Goal: Task Accomplishment & Management: Complete application form

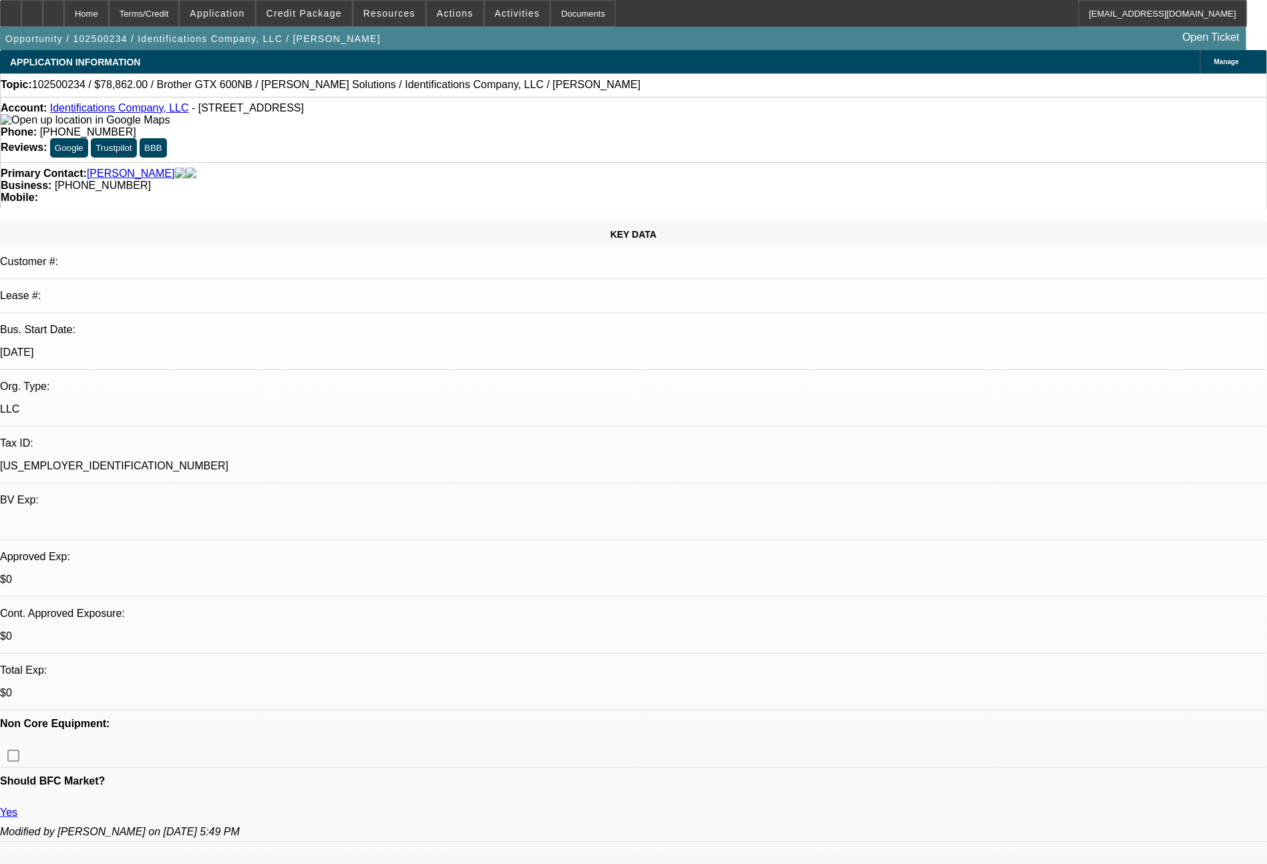
select select "0"
select select "0.1"
select select "4"
select select "0"
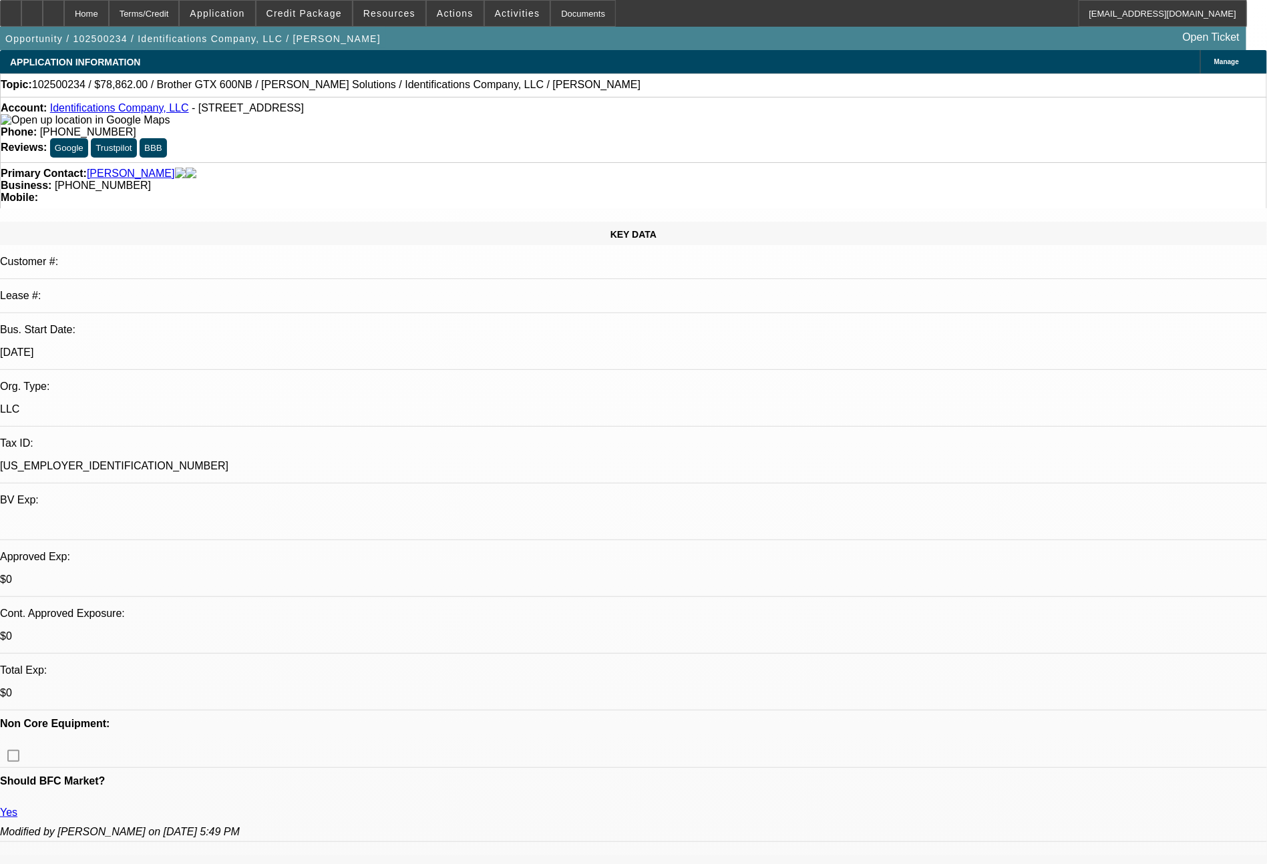
select select "0"
select select "0.1"
select select "4"
select select "0"
select select "2"
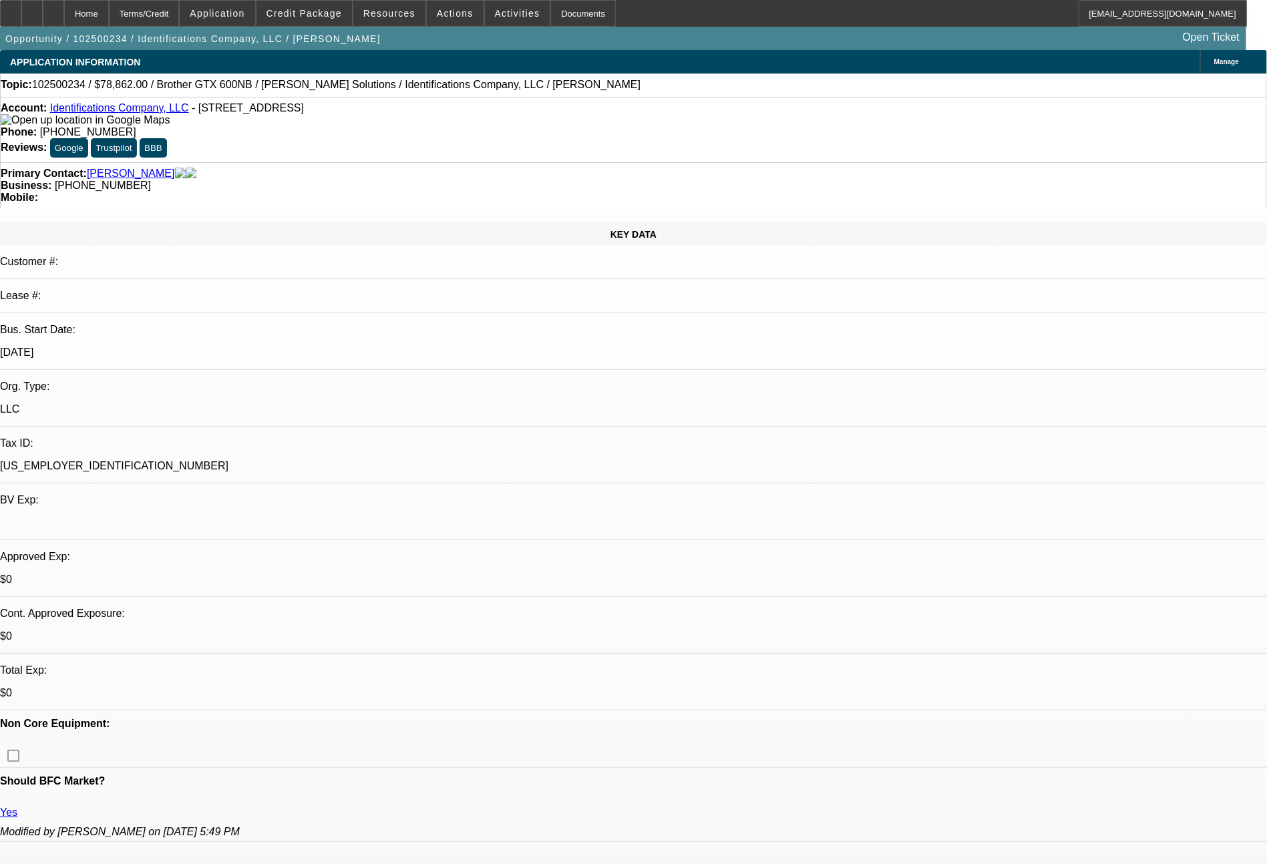
select select "2"
select select "0.1"
select select "4"
select select "0"
select select "2"
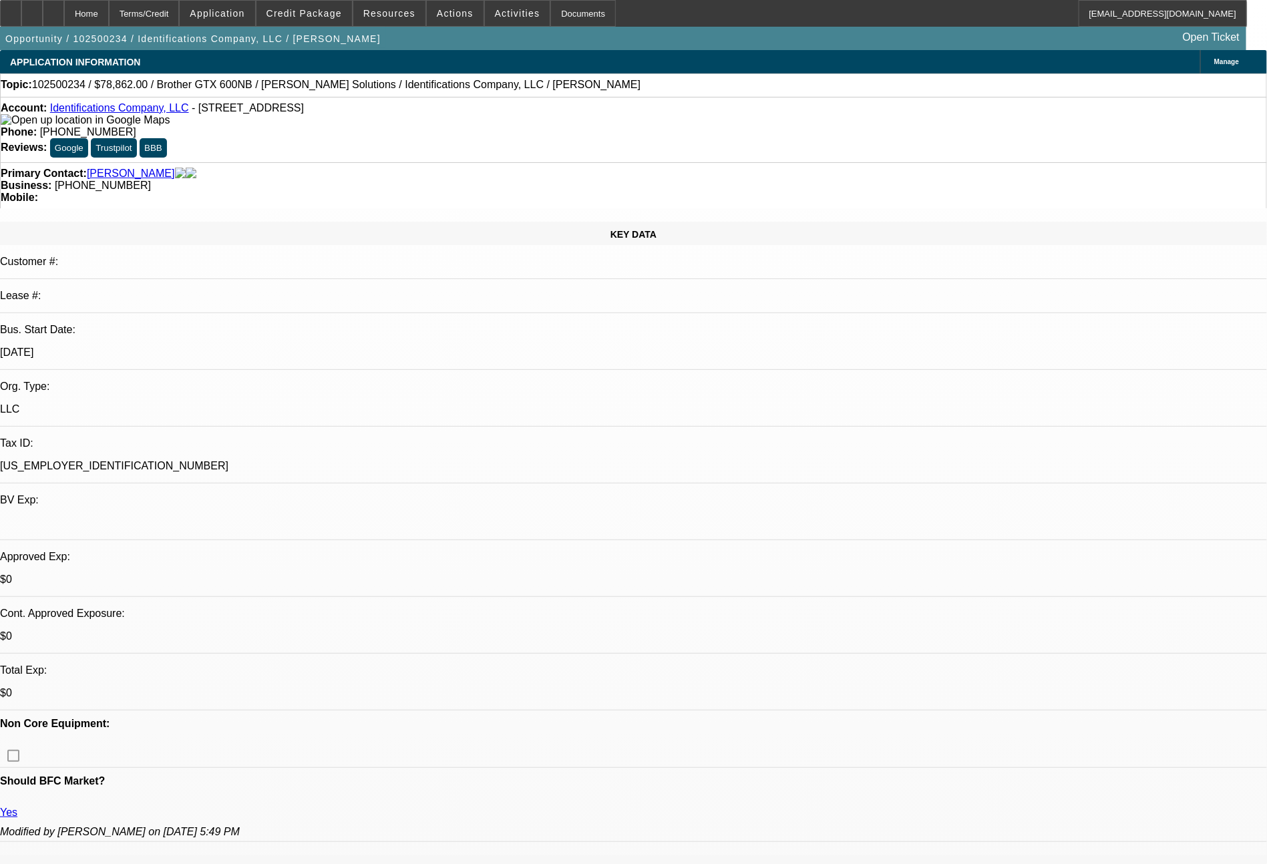
select select "2"
select select "0.1"
select select "4"
click at [1267, 705] on html "Home Terms/Credit Application Credit Package Resources Actions Activities Docum…" at bounding box center [633, 432] width 1267 height 864
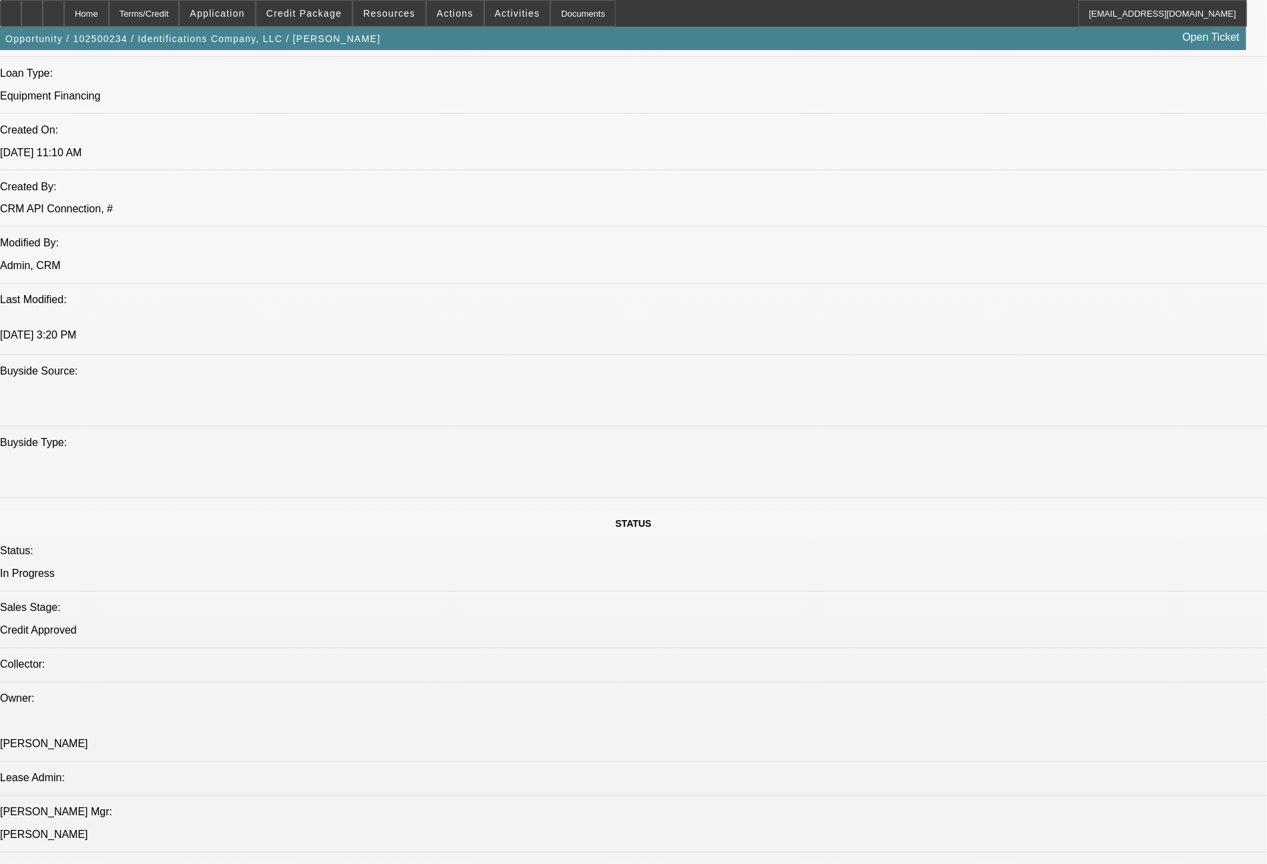
scroll to position [361, 0]
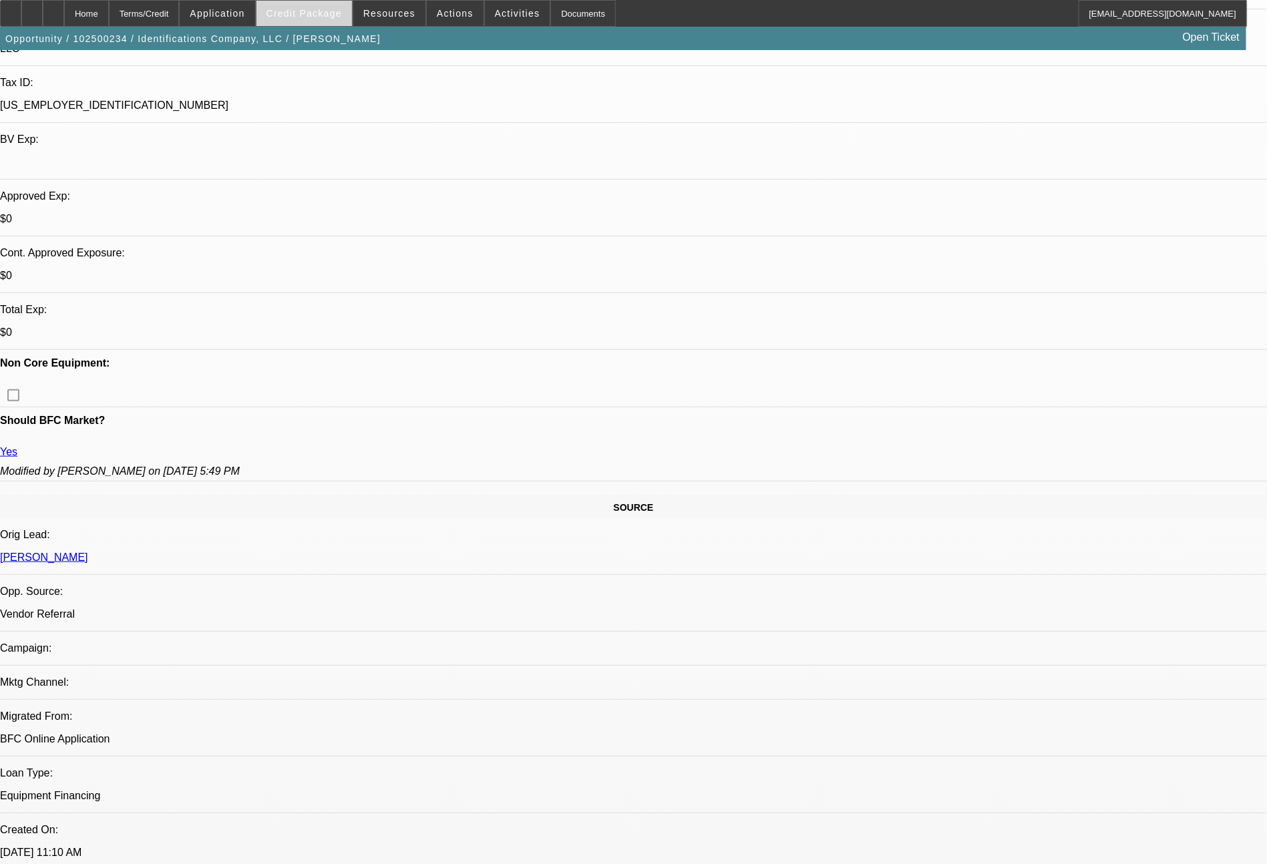
click at [343, 7] on span at bounding box center [303, 13] width 95 height 32
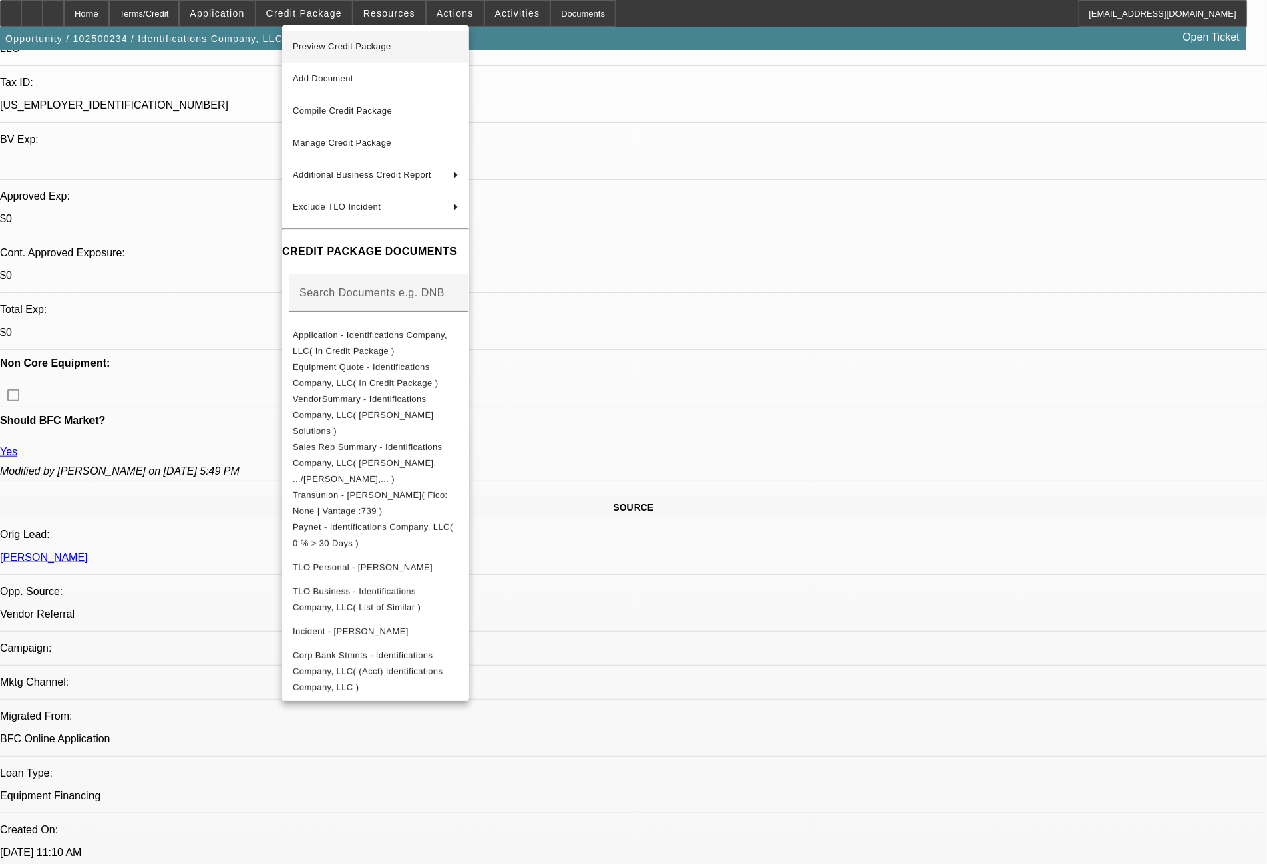
click at [387, 45] on span "Preview Credit Package" at bounding box center [341, 46] width 99 height 10
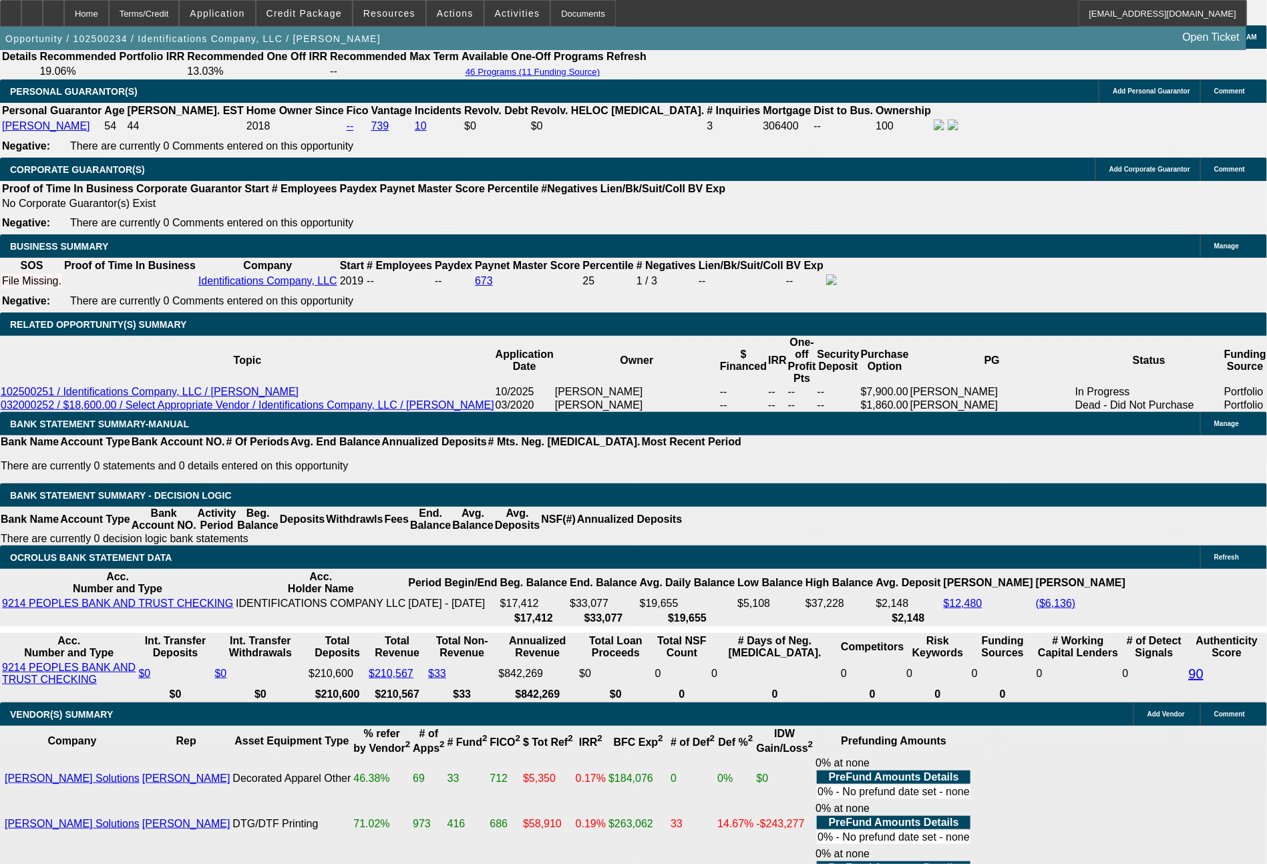
scroll to position [2081, 0]
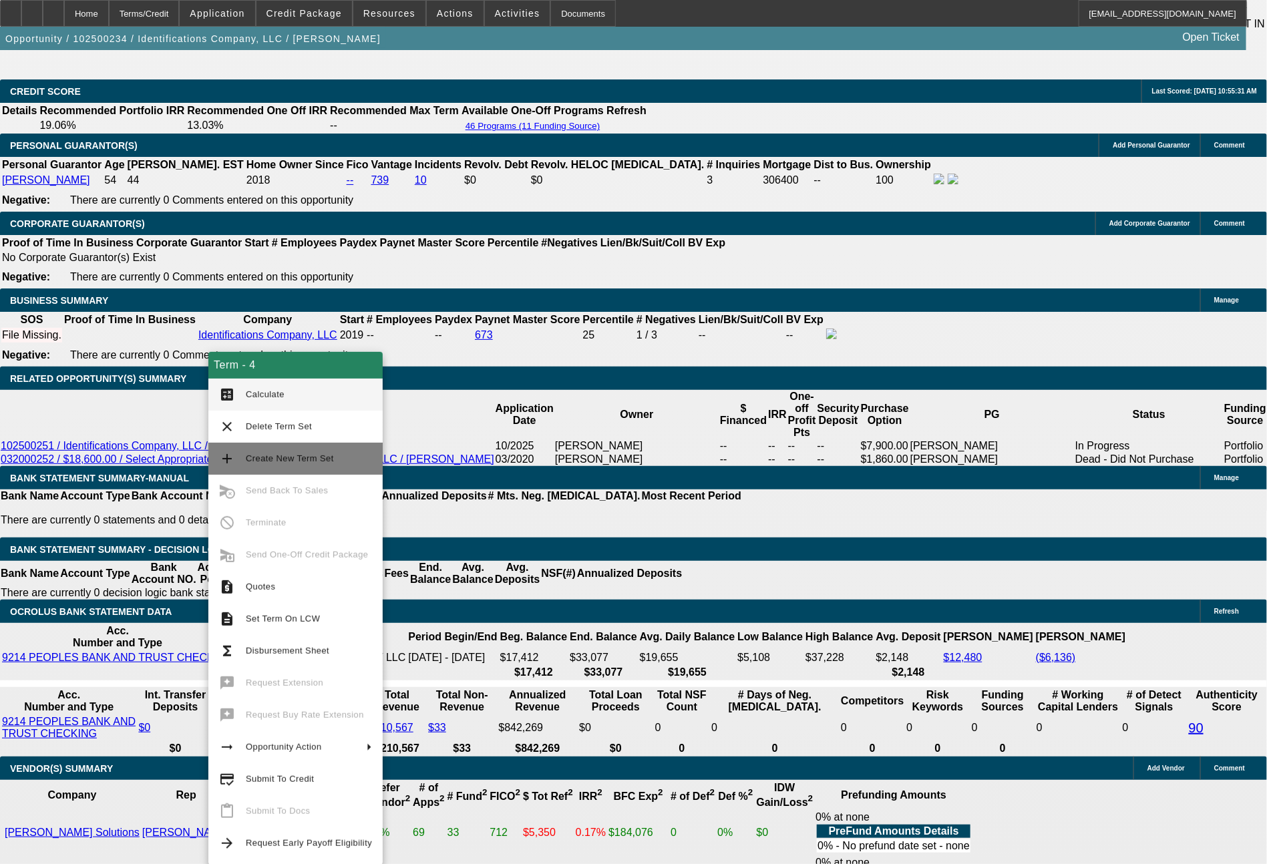
click at [294, 457] on span "Create New Term Set" at bounding box center [290, 458] width 88 height 10
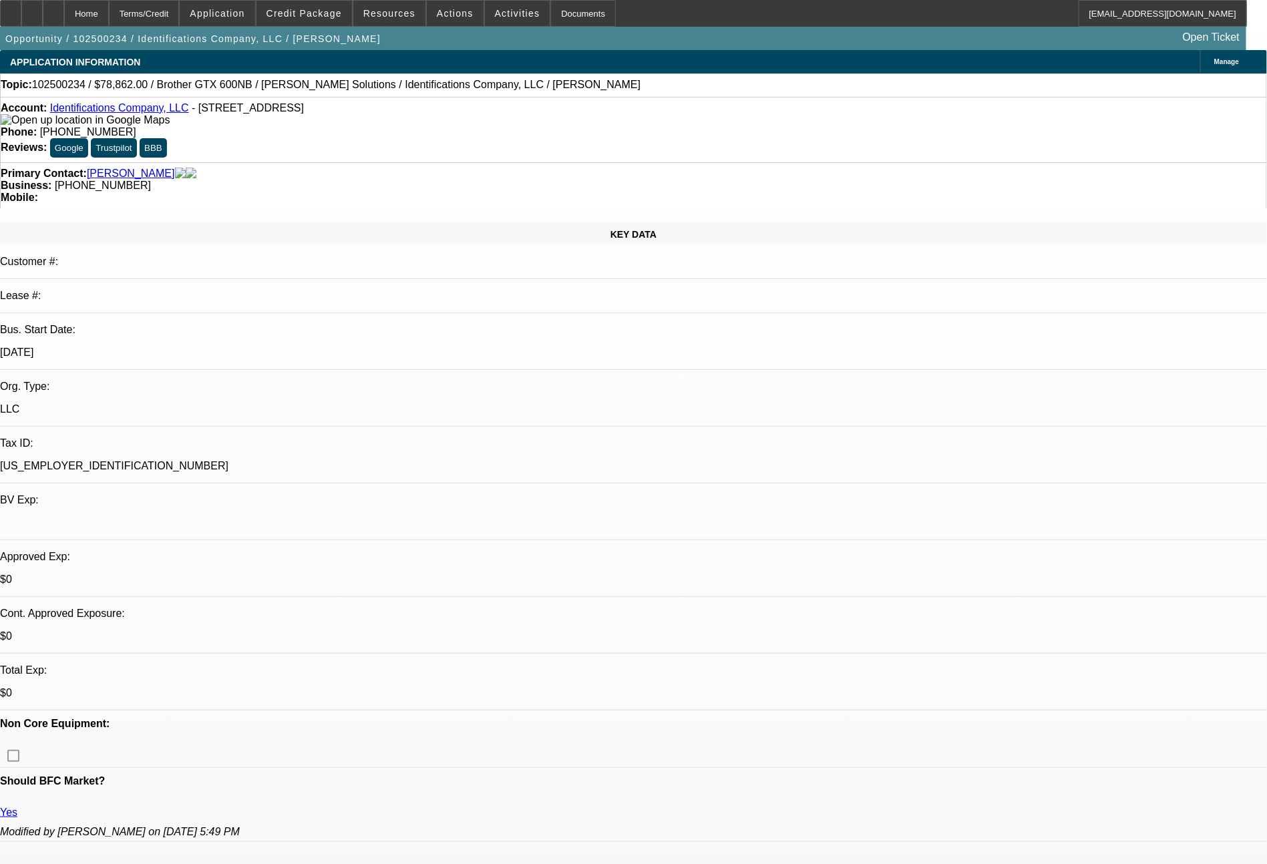
select select "0"
select select "0.1"
select select "4"
select select "0"
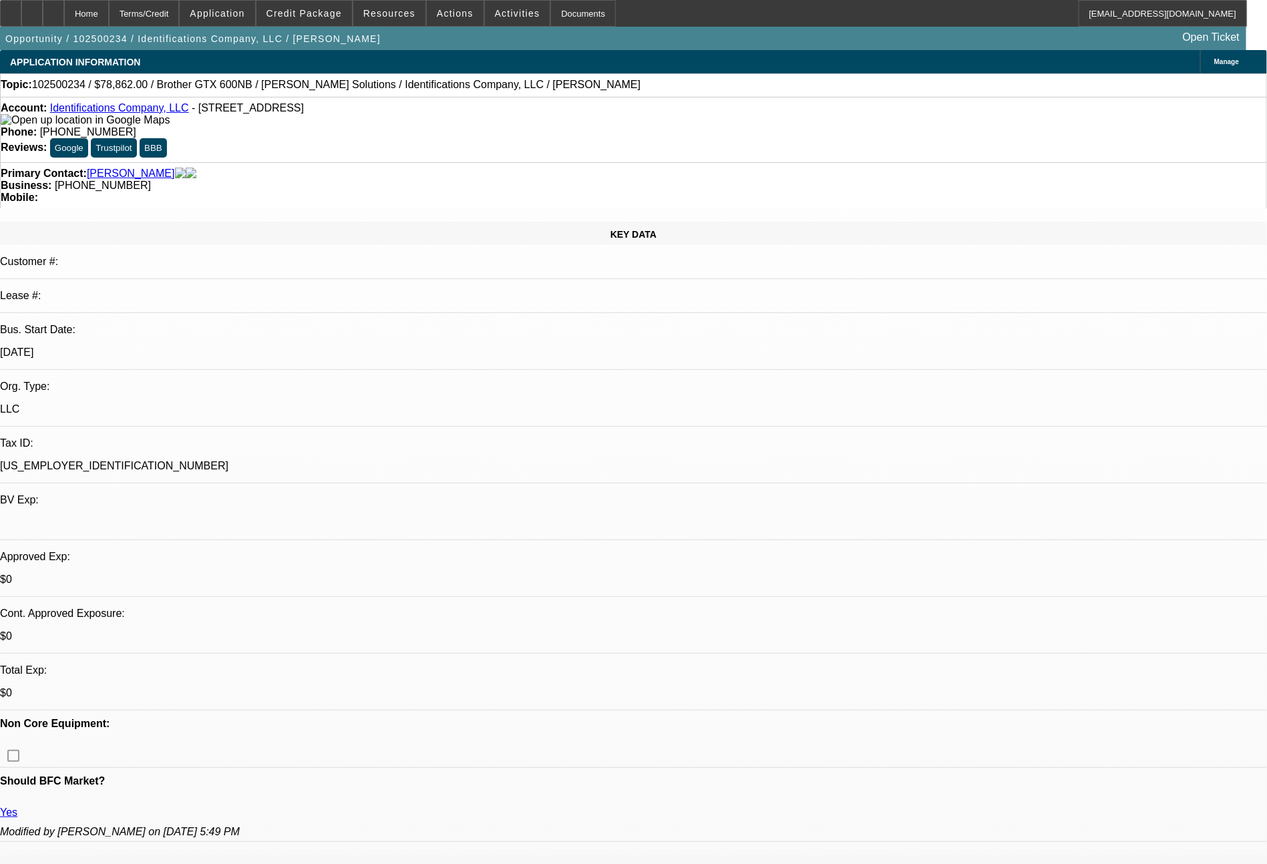
select select "0"
select select "0.1"
select select "4"
select select "0"
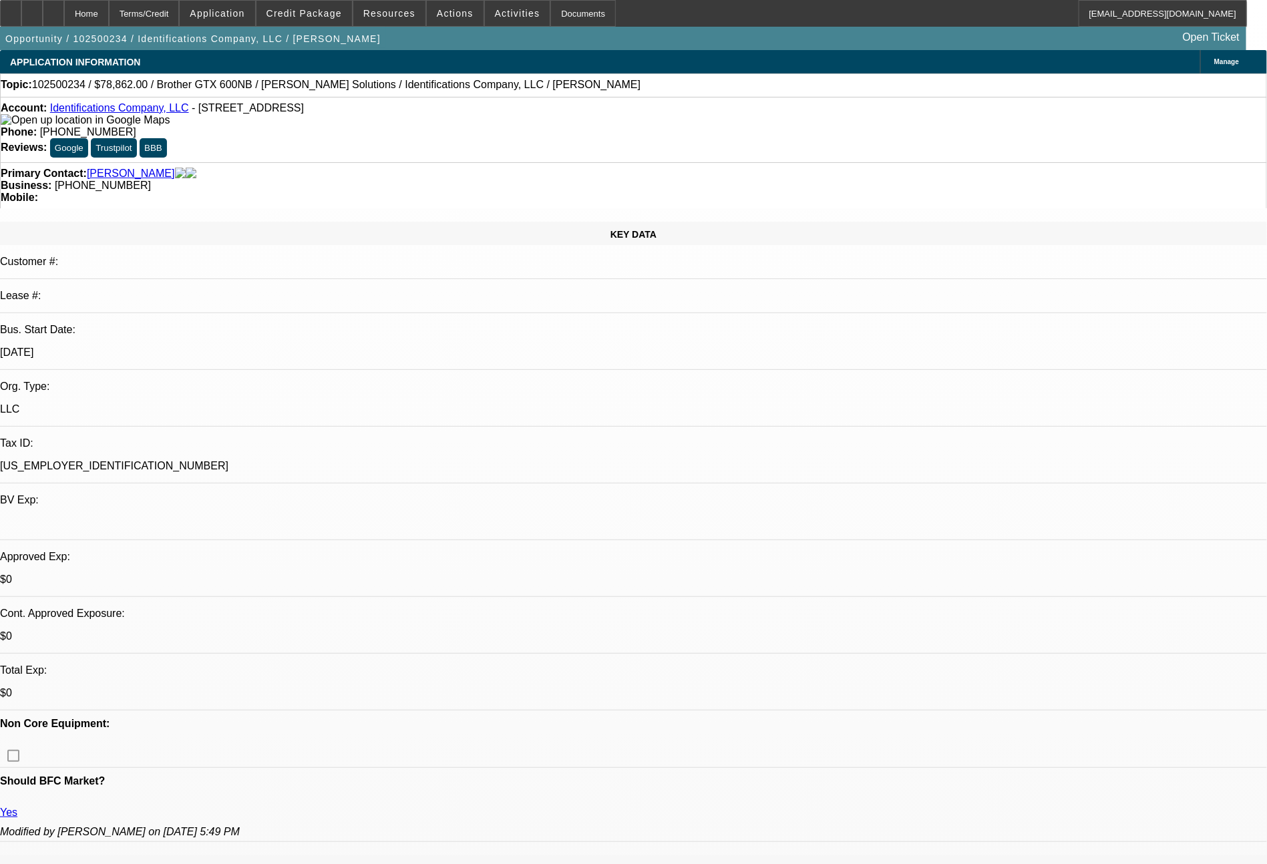
select select "0.1"
select select "4"
select select "0"
select select "2"
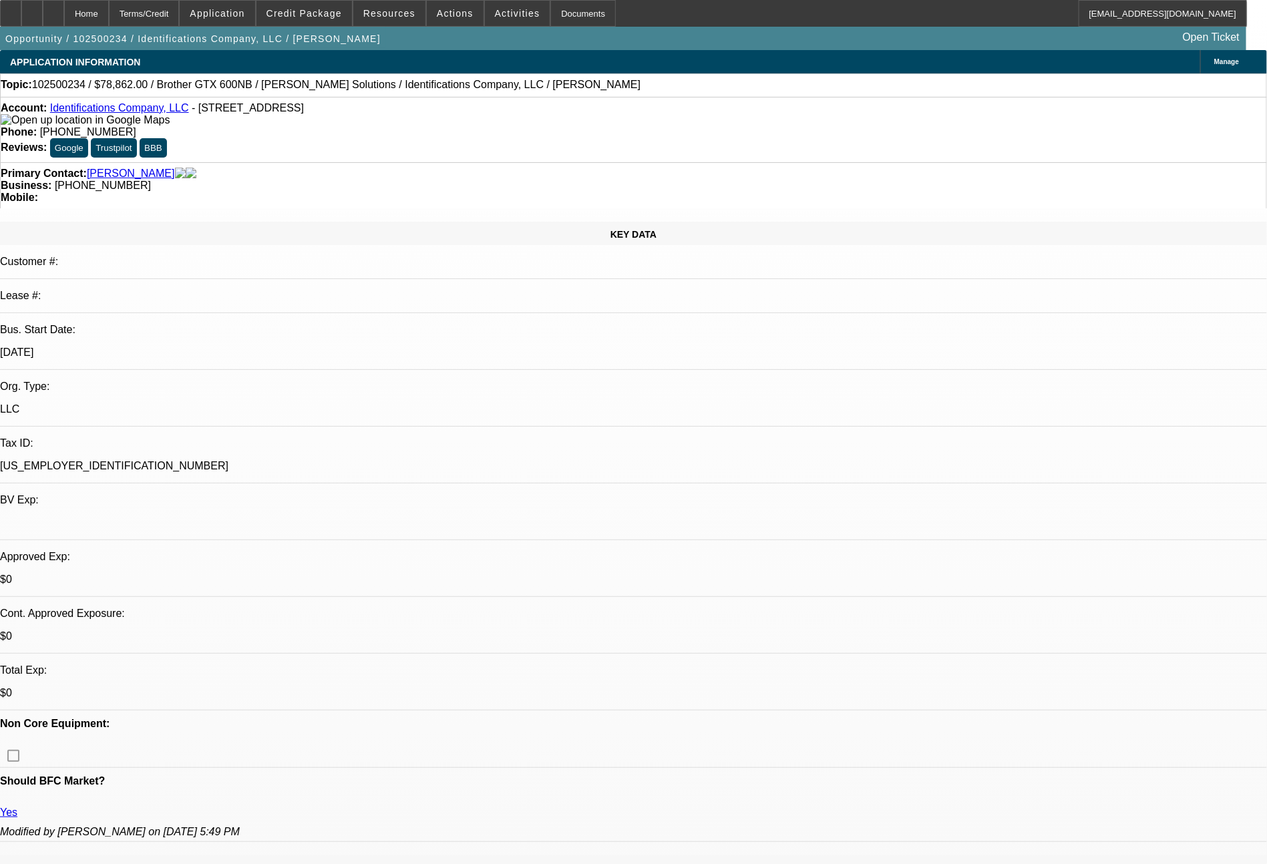
select select "0.1"
select select "4"
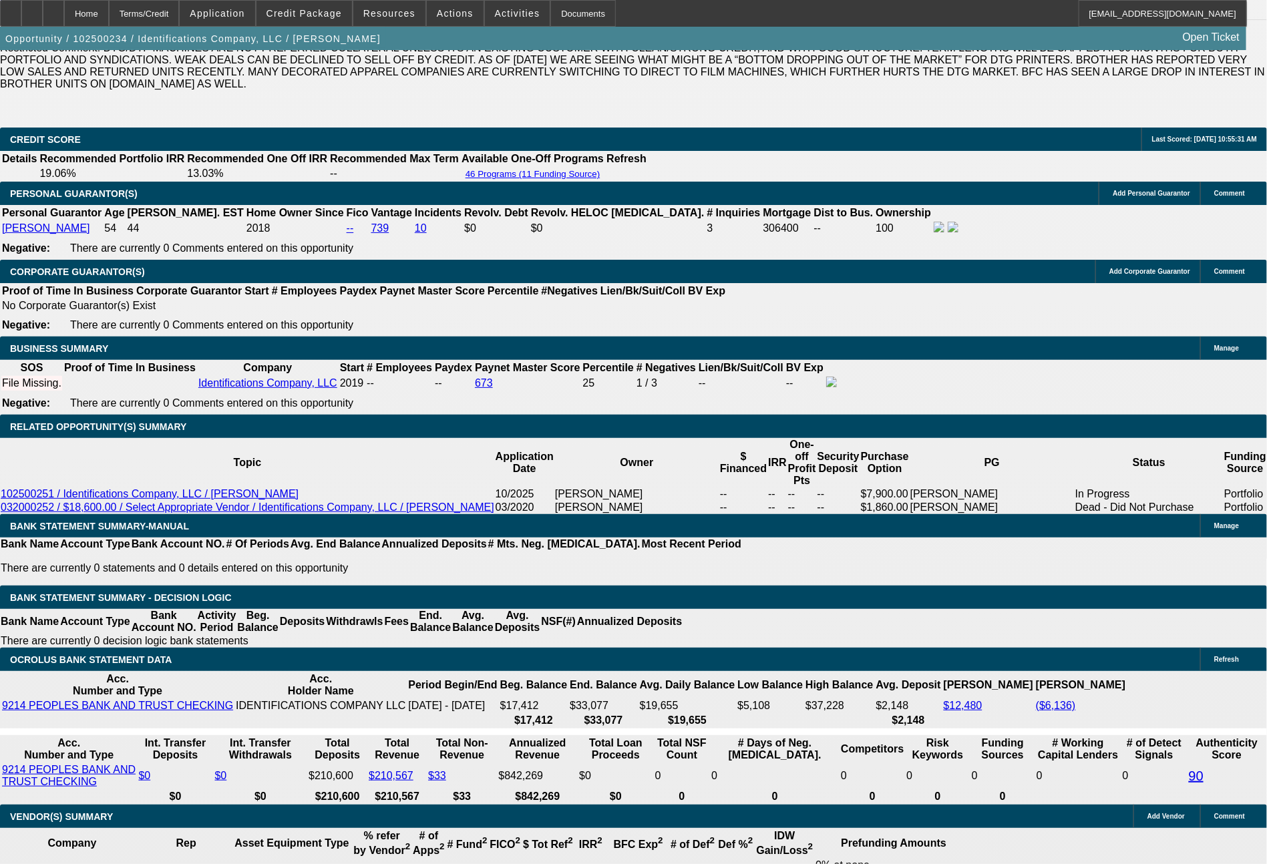
scroll to position [2142, 0]
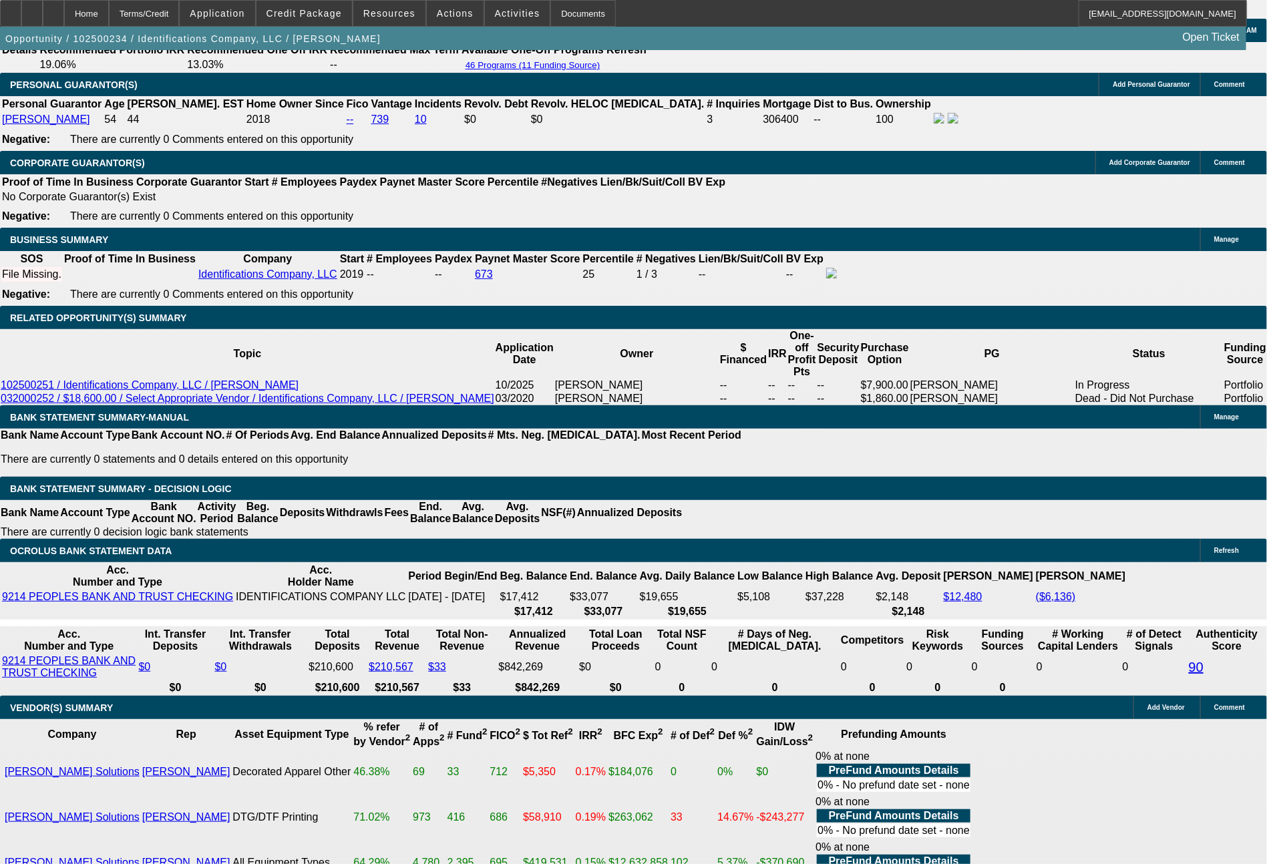
drag, startPoint x: 249, startPoint y: 405, endPoint x: 303, endPoint y: 415, distance: 54.9
type input "$5,000.00"
type input "UNKNOWN"
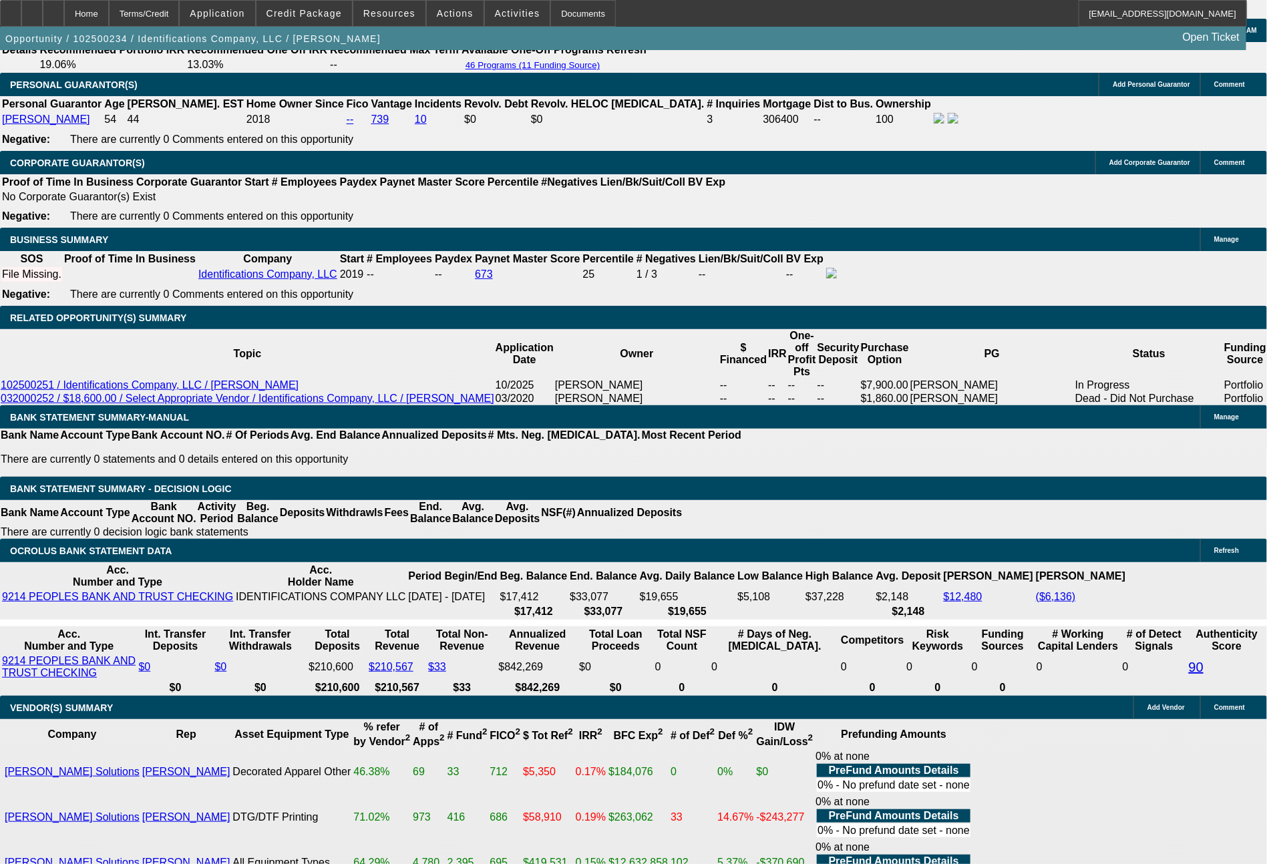
type input "$2,337.57"
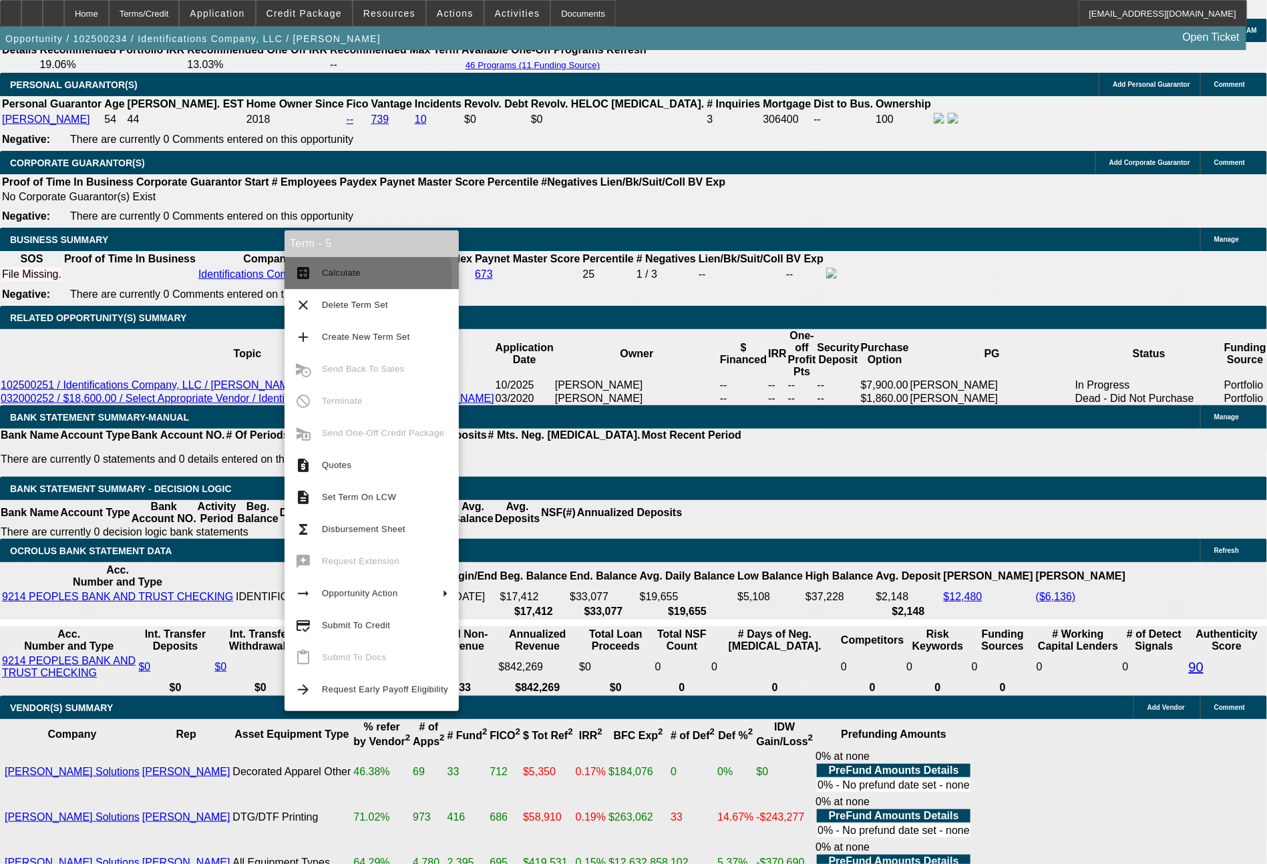
click at [347, 276] on span "Calculate" at bounding box center [341, 273] width 39 height 10
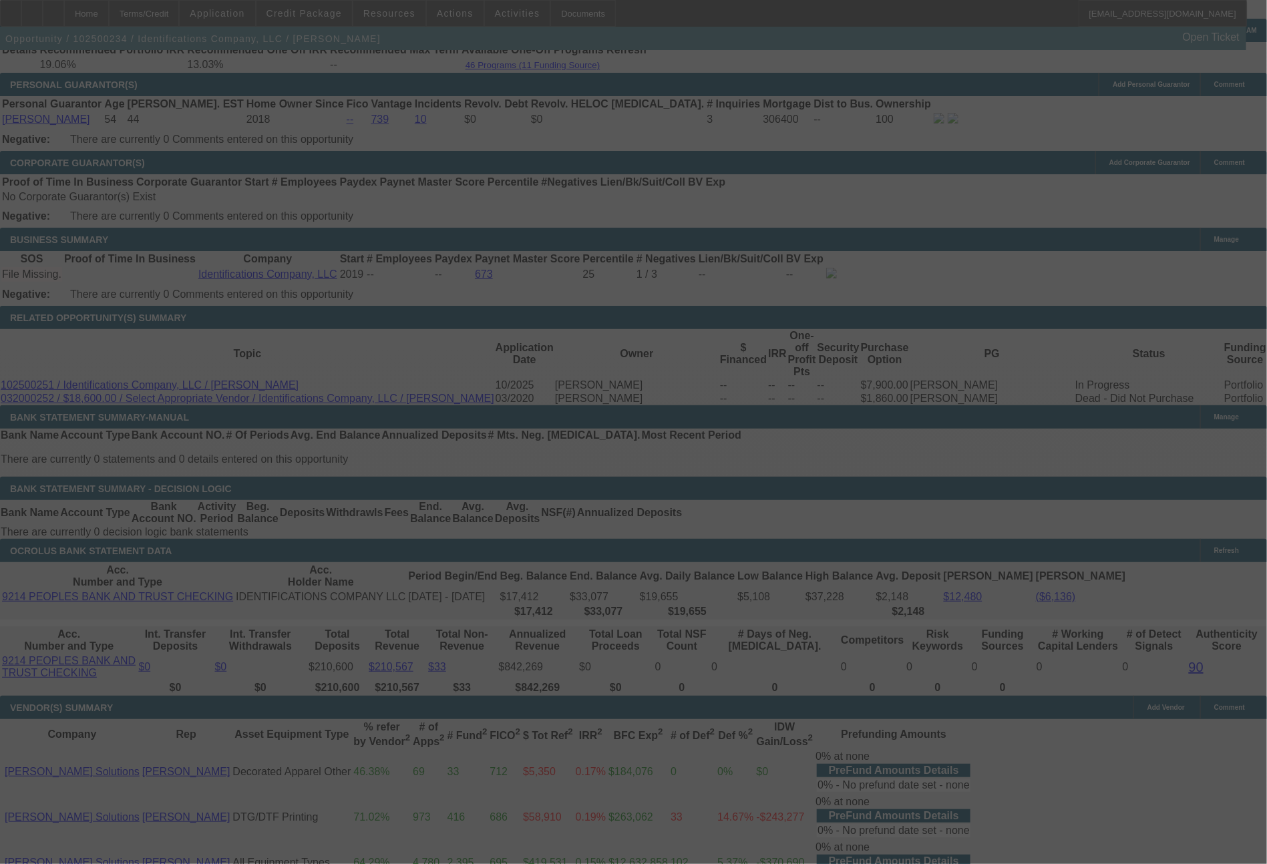
select select "0"
select select "0.1"
select select "4"
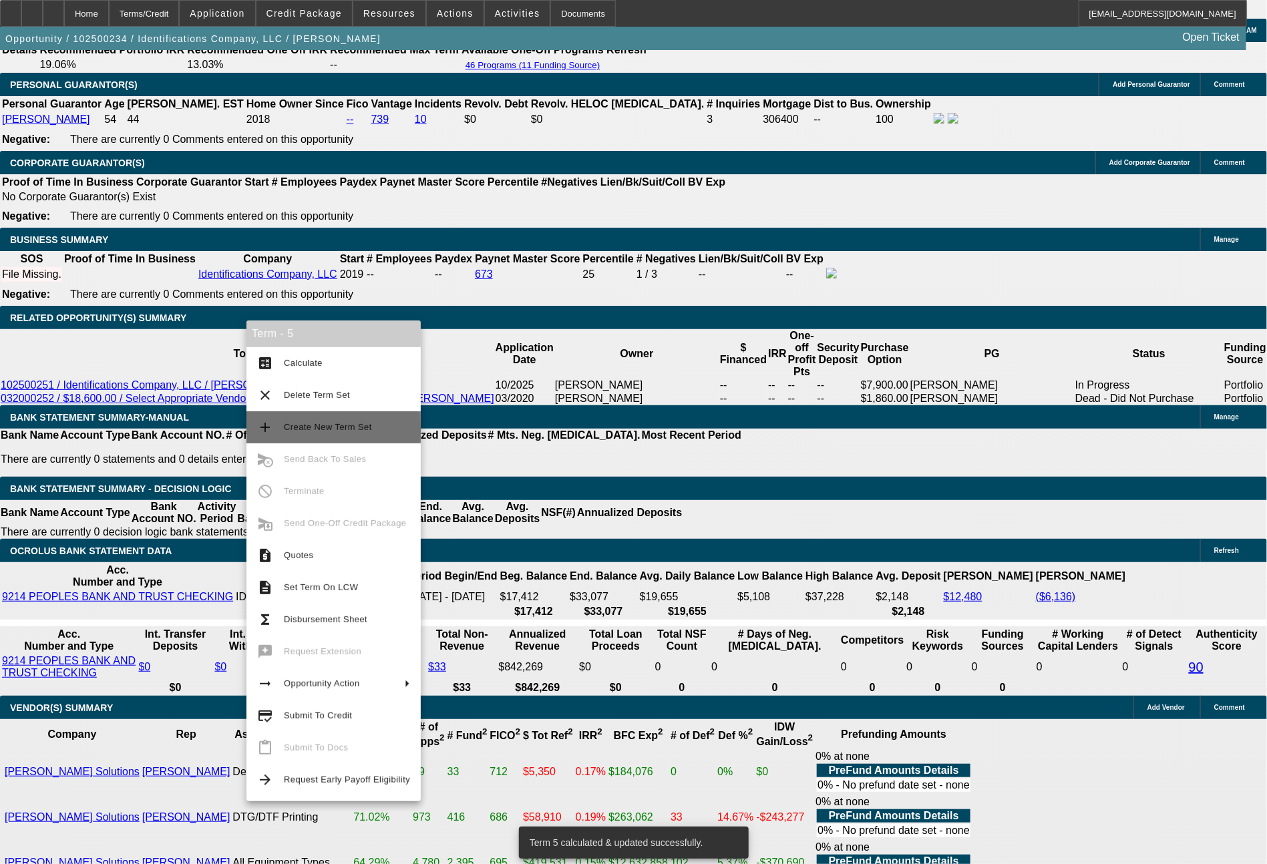
click at [333, 429] on span "Create New Term Set" at bounding box center [328, 427] width 88 height 10
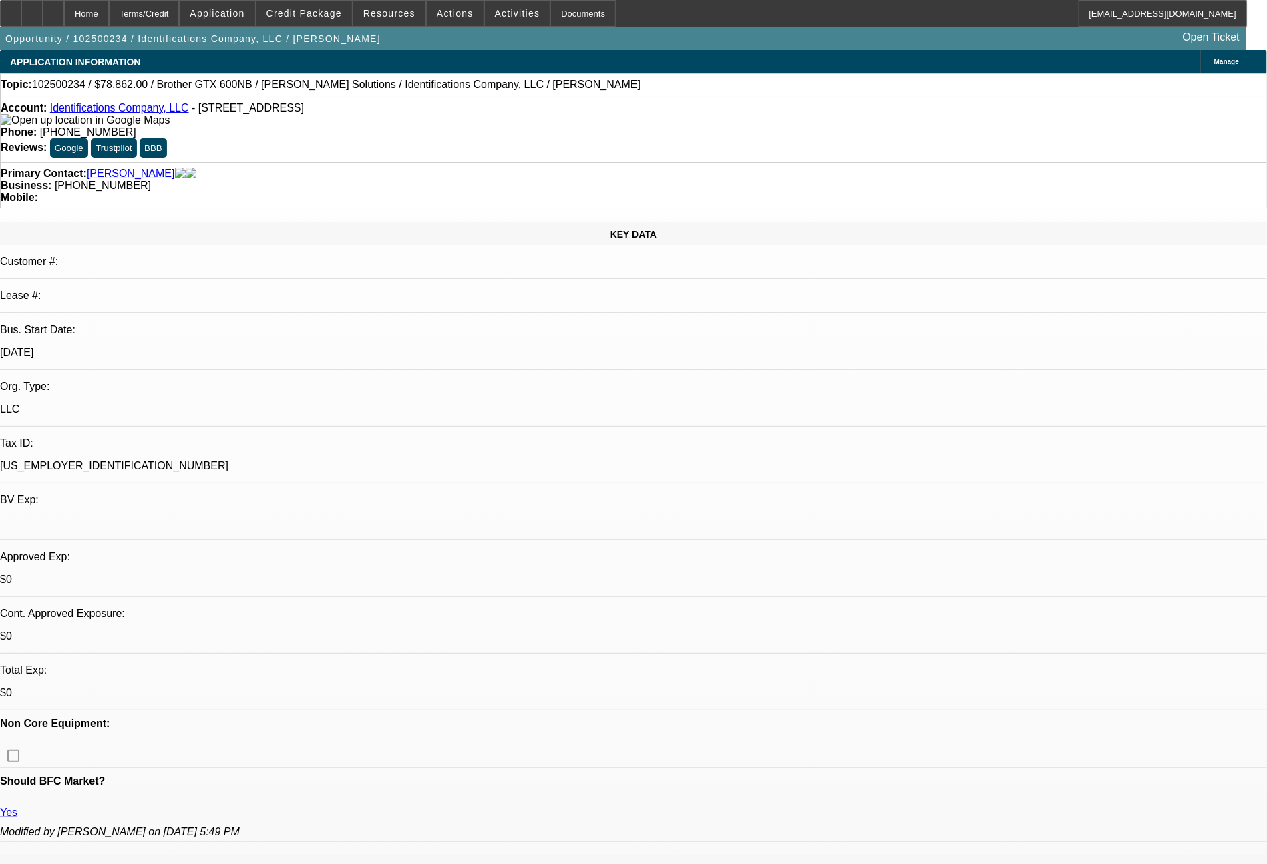
select select "0"
select select "0.1"
select select "4"
select select "0"
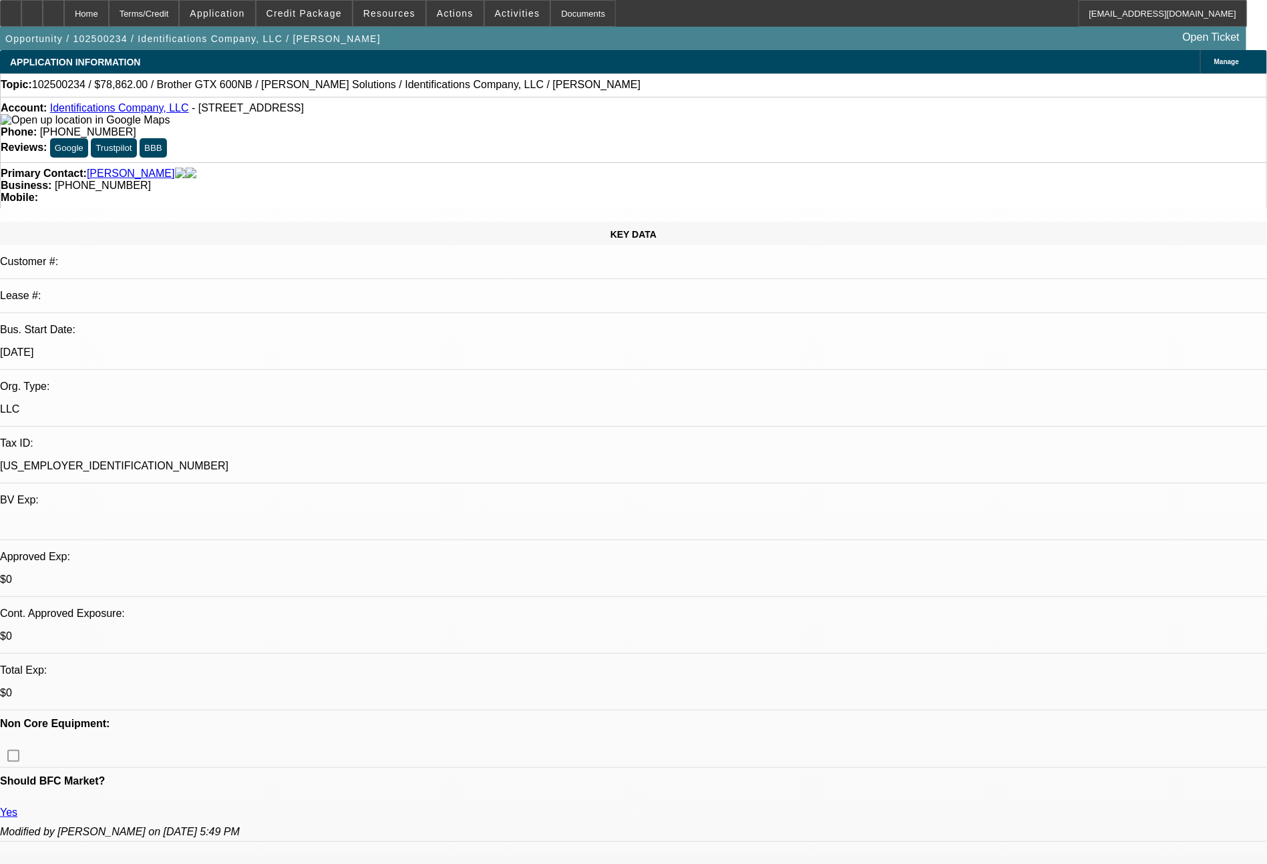
select select "0"
select select "0.1"
select select "4"
select select "0"
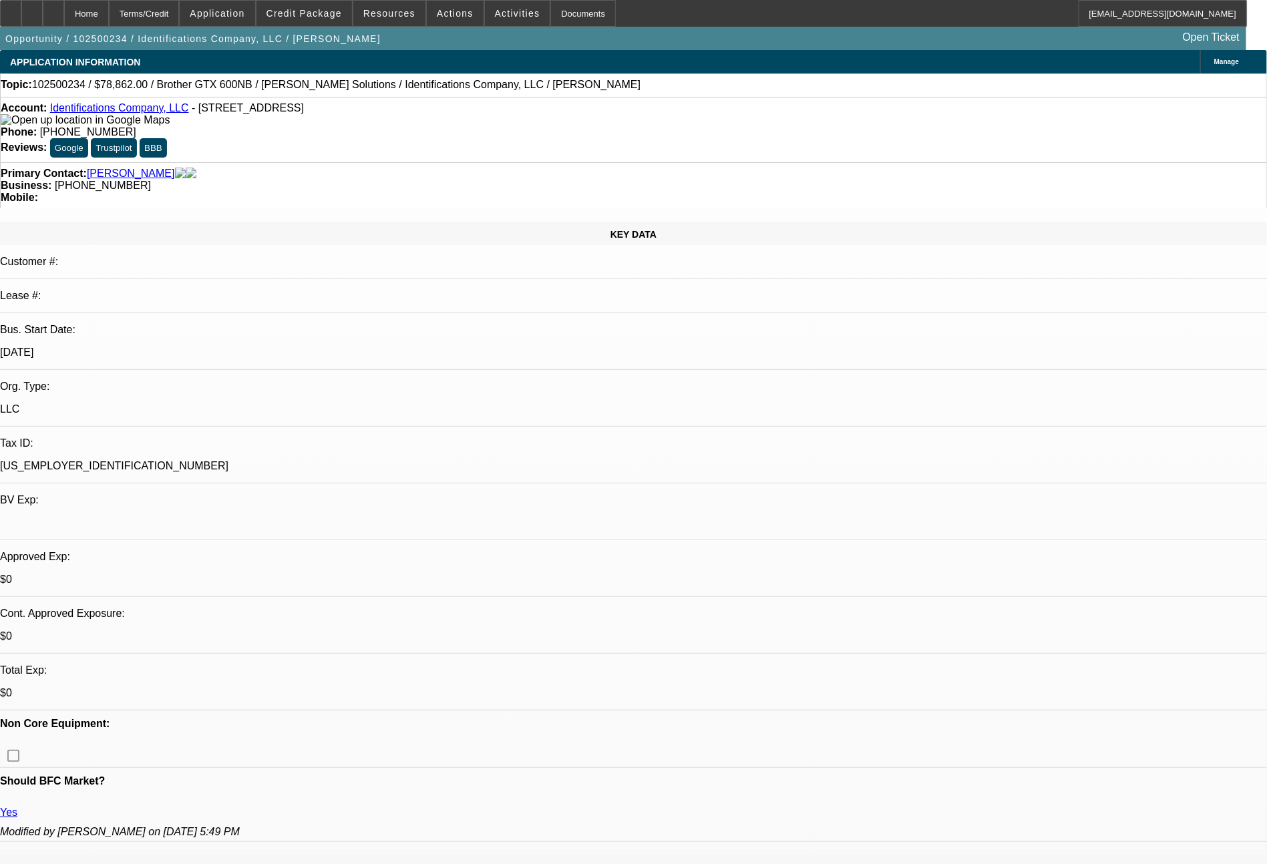
select select "0.1"
select select "4"
select select "0"
select select "0.1"
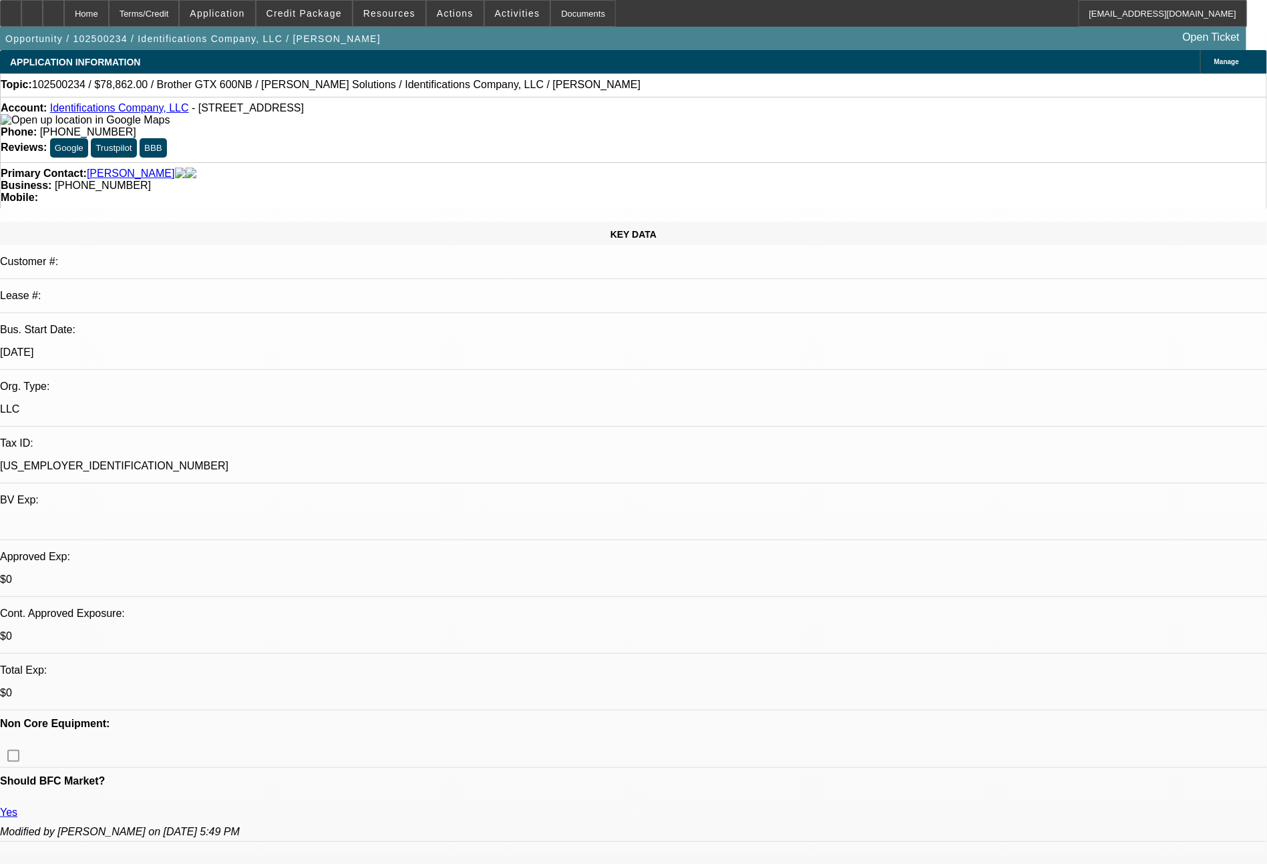
select select "4"
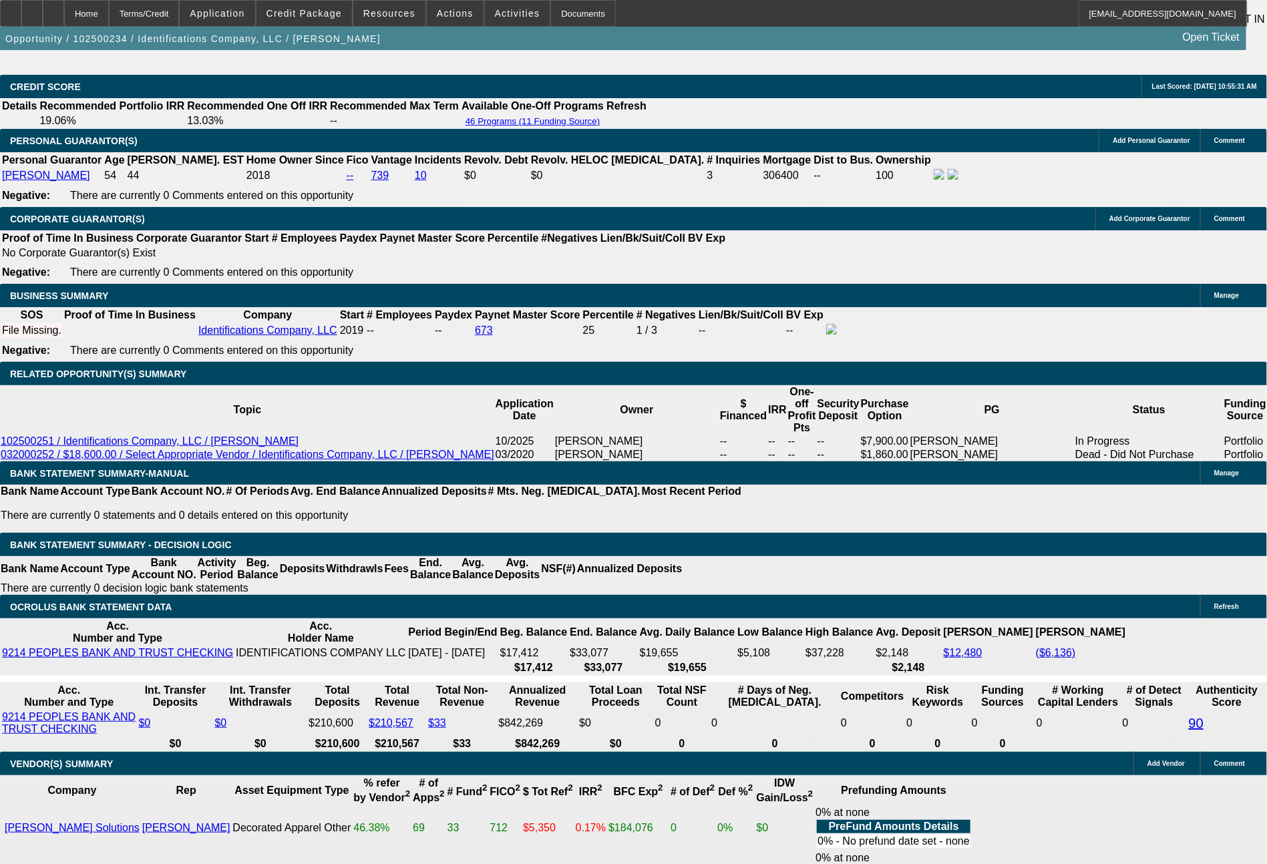
scroll to position [2153, 0]
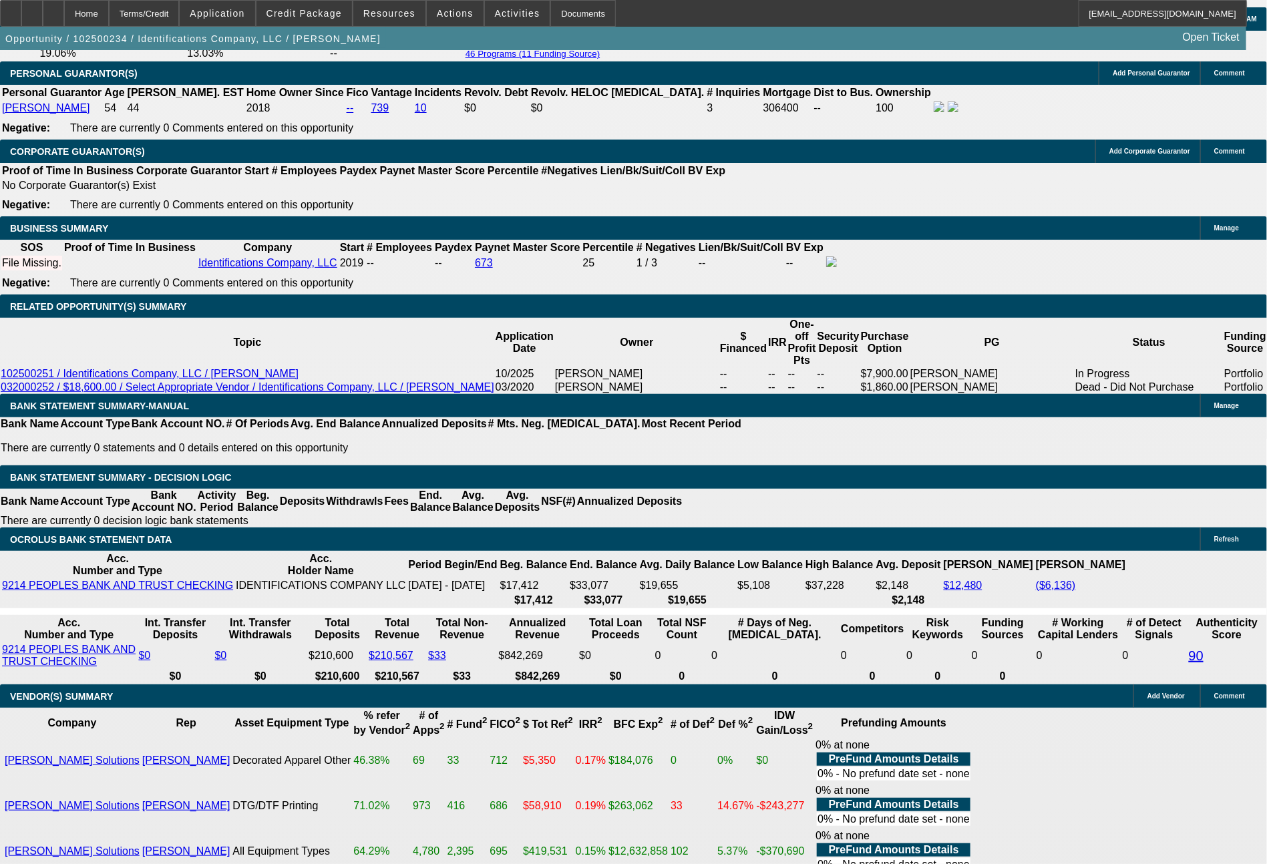
drag, startPoint x: 233, startPoint y: 401, endPoint x: 309, endPoint y: 403, distance: 76.1
type input "$10,000.00"
type input "UNKNOWN"
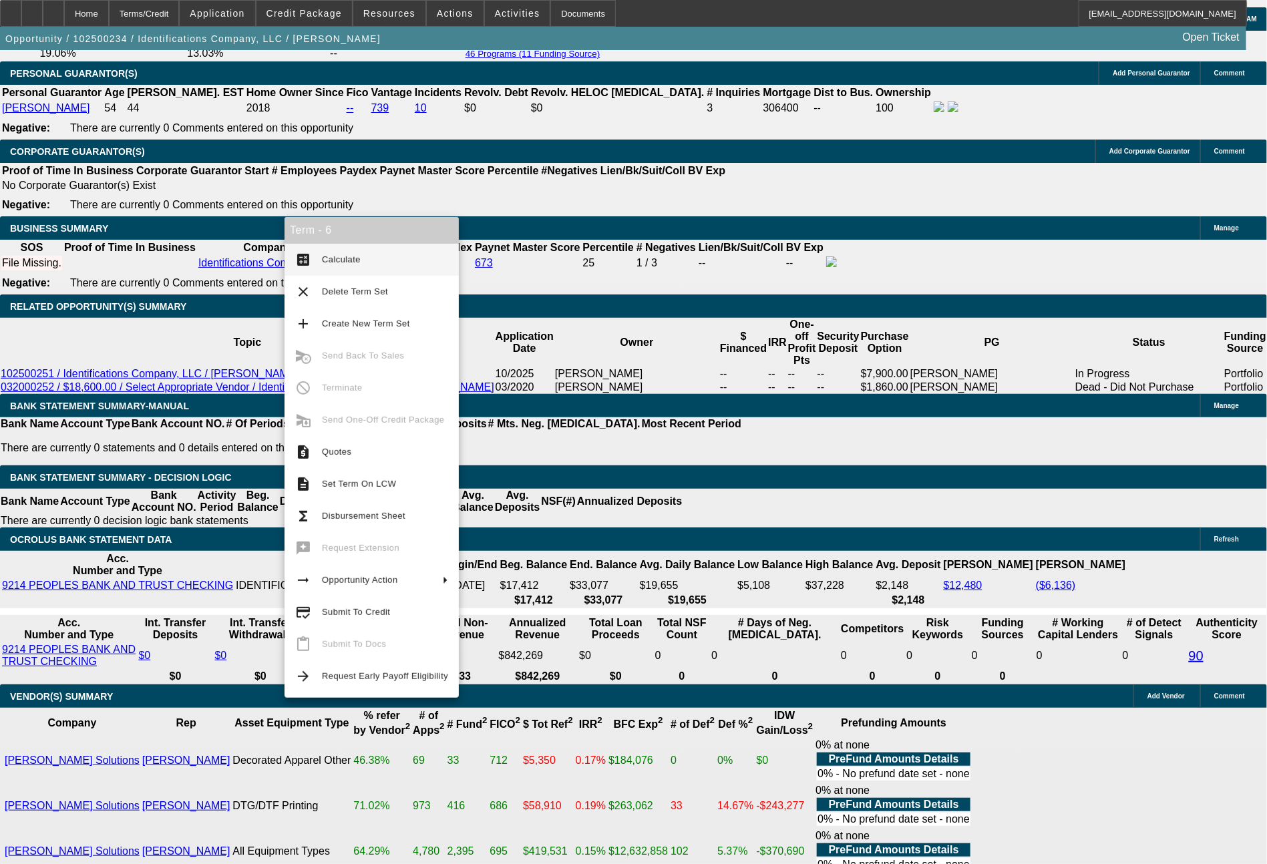
type input "$2,179.33"
click at [351, 261] on span "Calculate" at bounding box center [341, 259] width 39 height 10
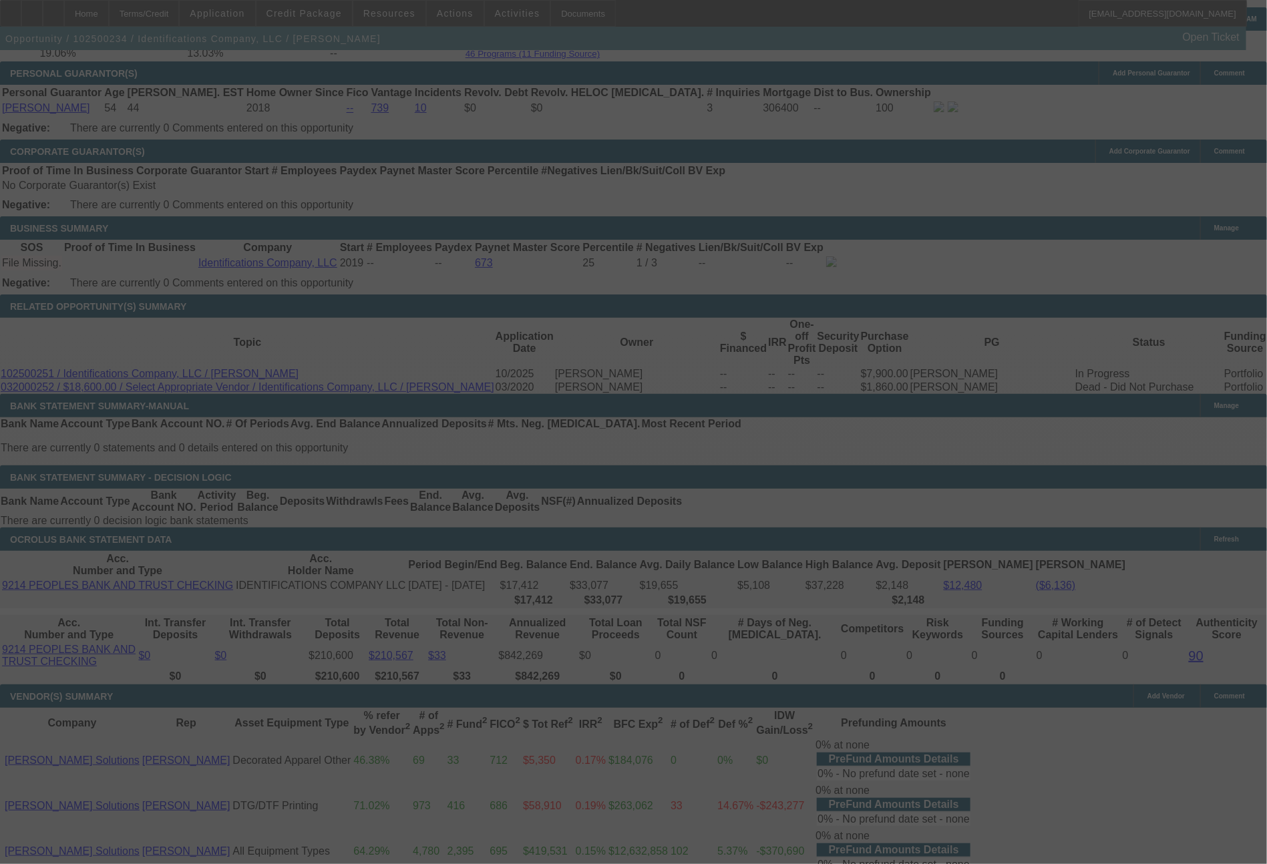
select select "0"
select select "0.1"
select select "4"
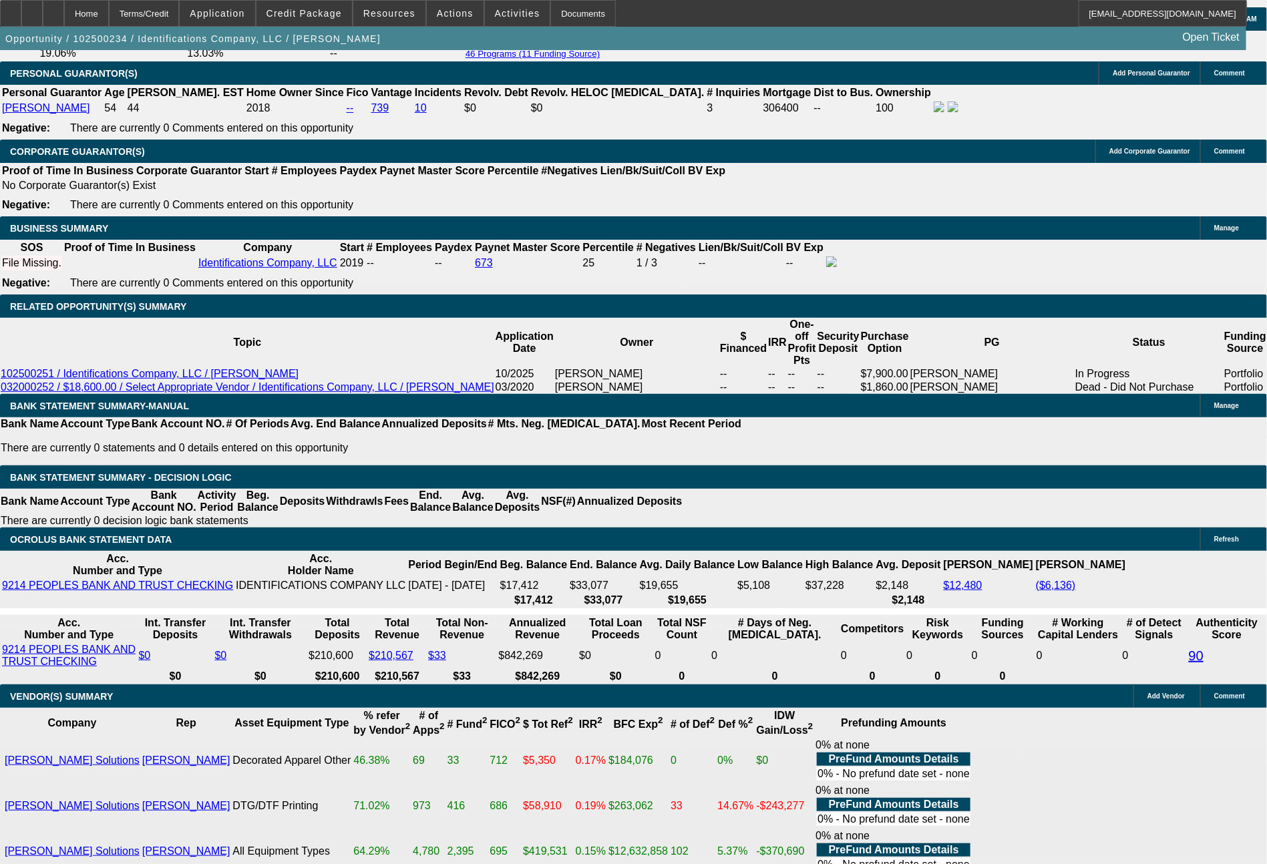
drag, startPoint x: 527, startPoint y: 503, endPoint x: 597, endPoint y: 507, distance: 69.6
type input "24"
type input "UNKNOWN"
type input "2450"
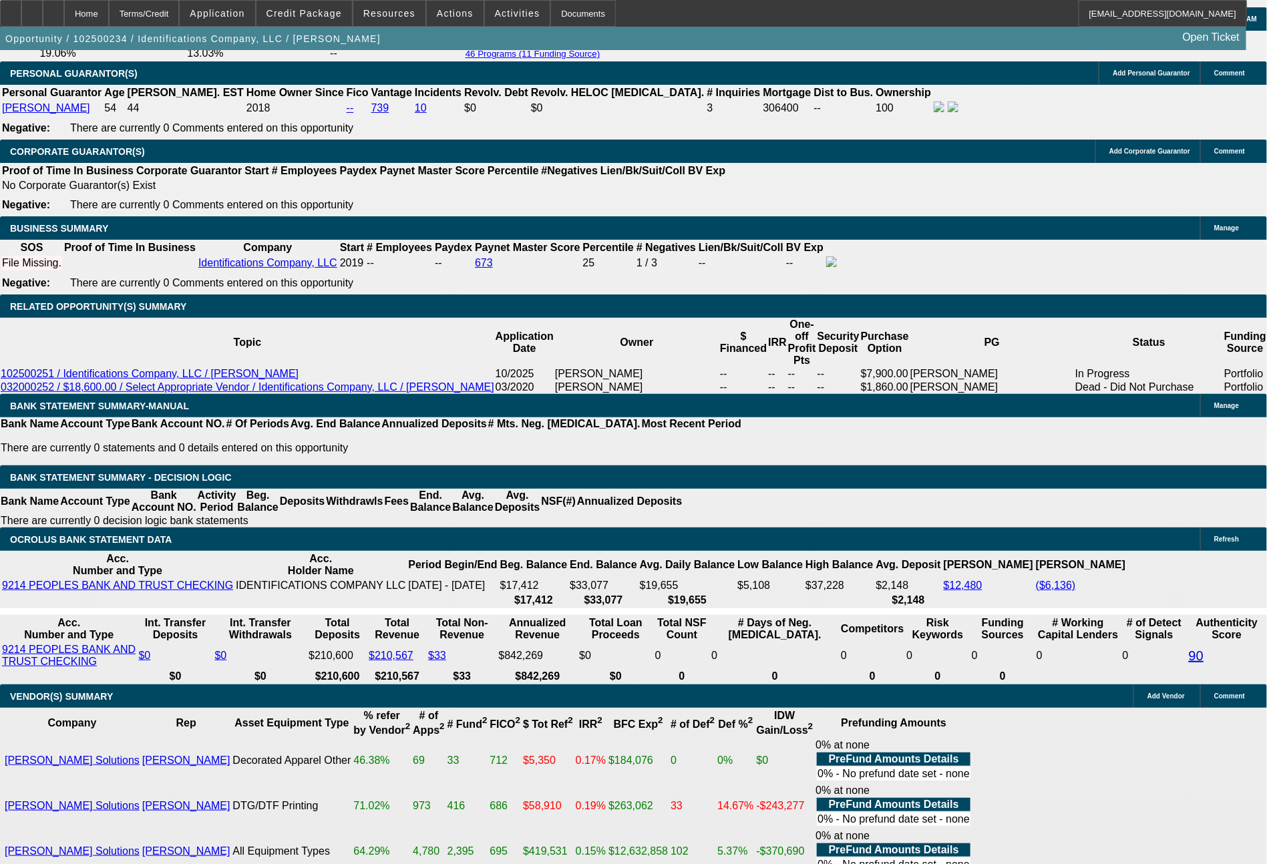
type input "7.4"
type input "$2,450.00"
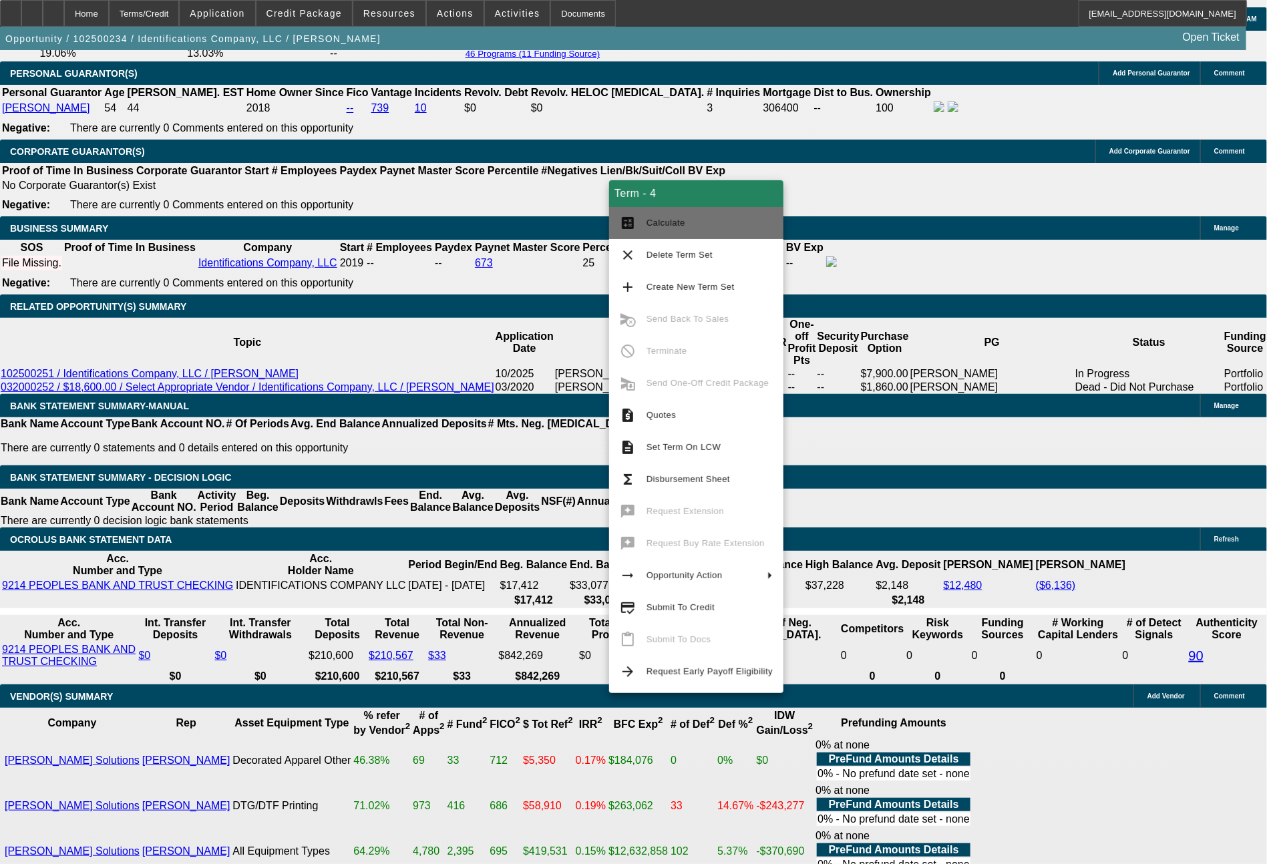
click at [710, 231] on button "calculate Calculate" at bounding box center [696, 223] width 174 height 32
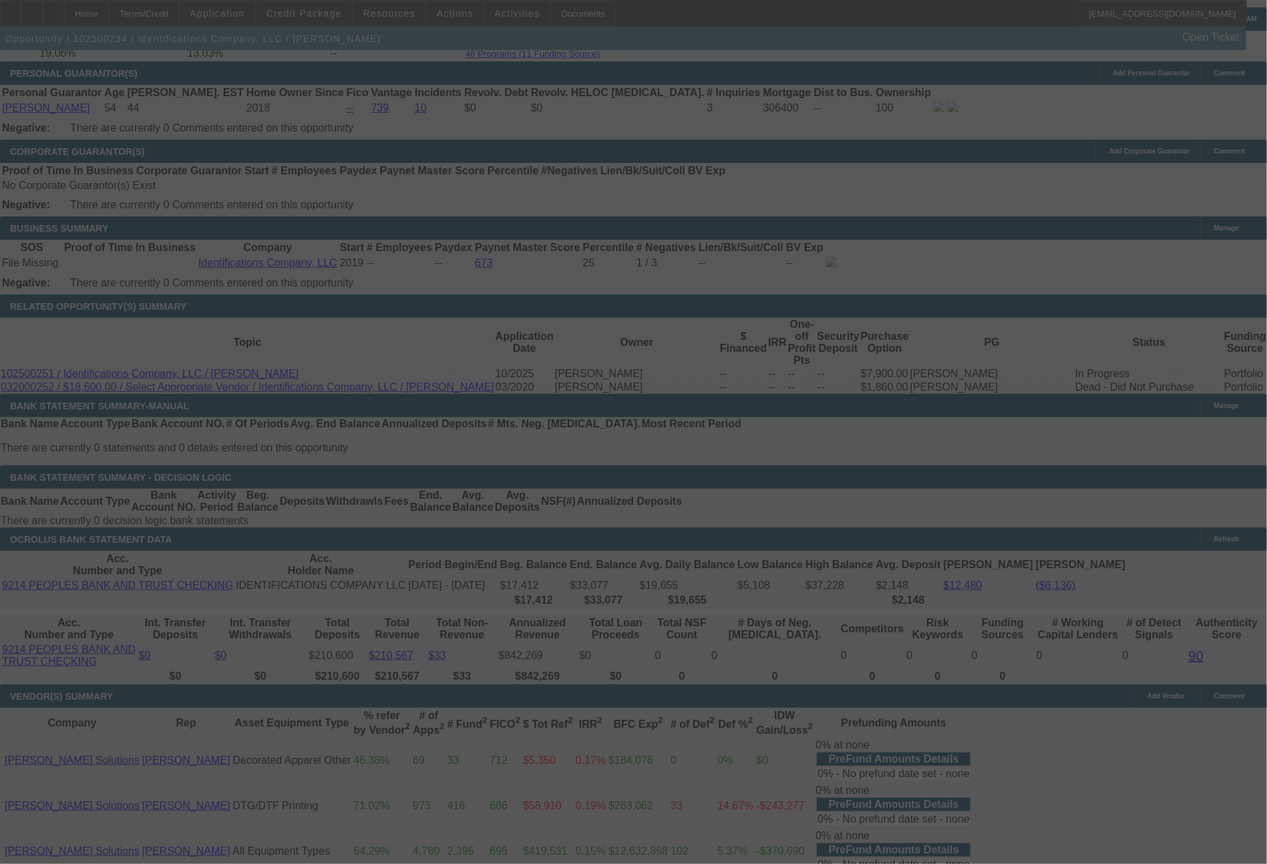
select select "0"
select select "0.1"
select select "4"
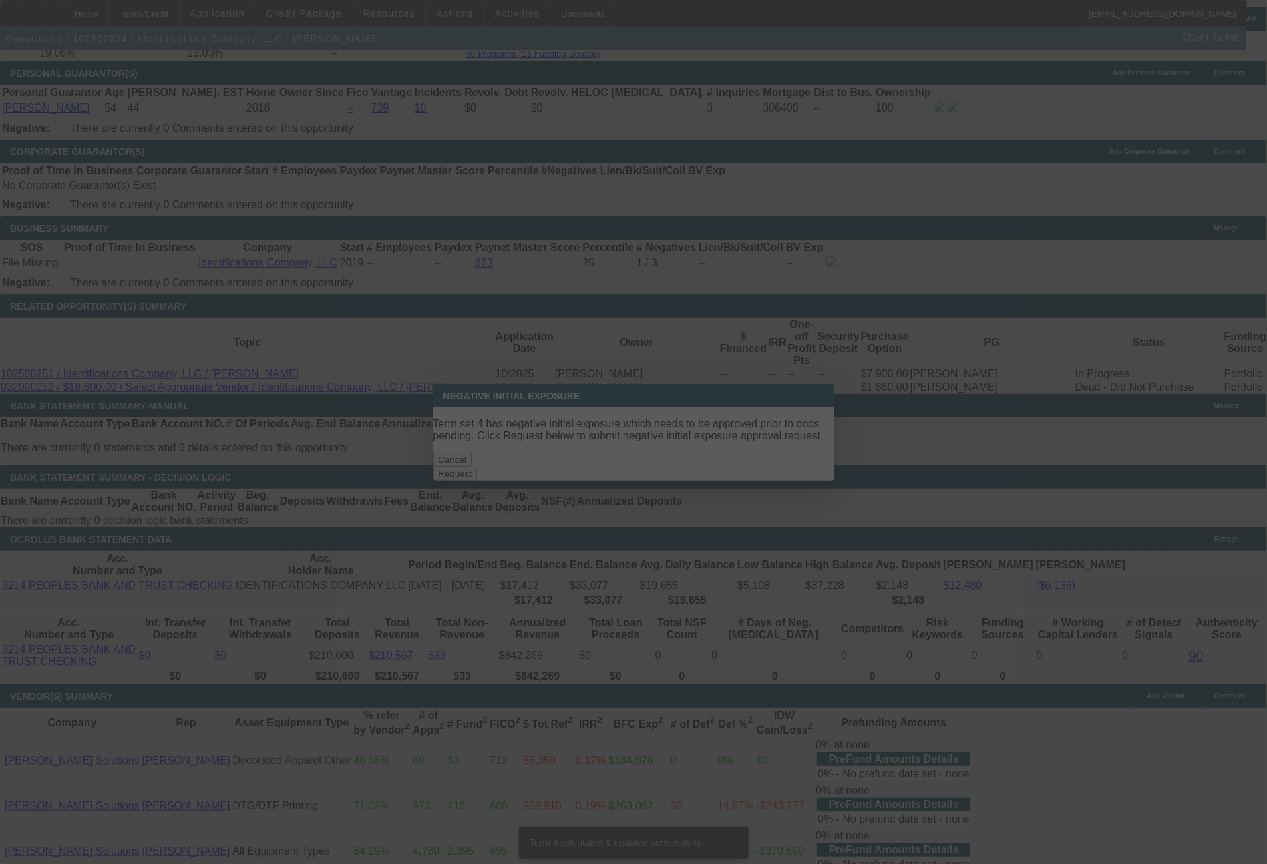
scroll to position [0, 0]
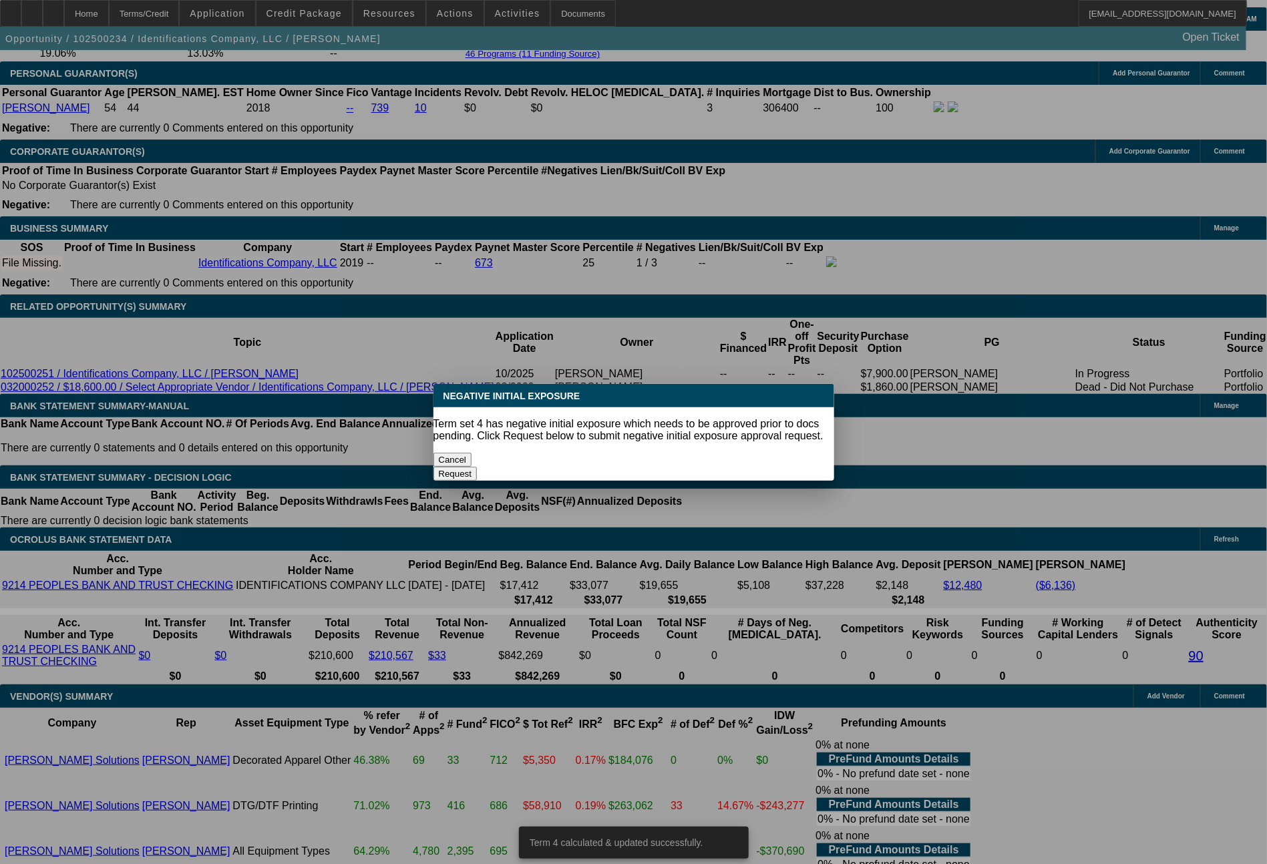
click at [472, 455] on button "Cancel" at bounding box center [452, 460] width 39 height 14
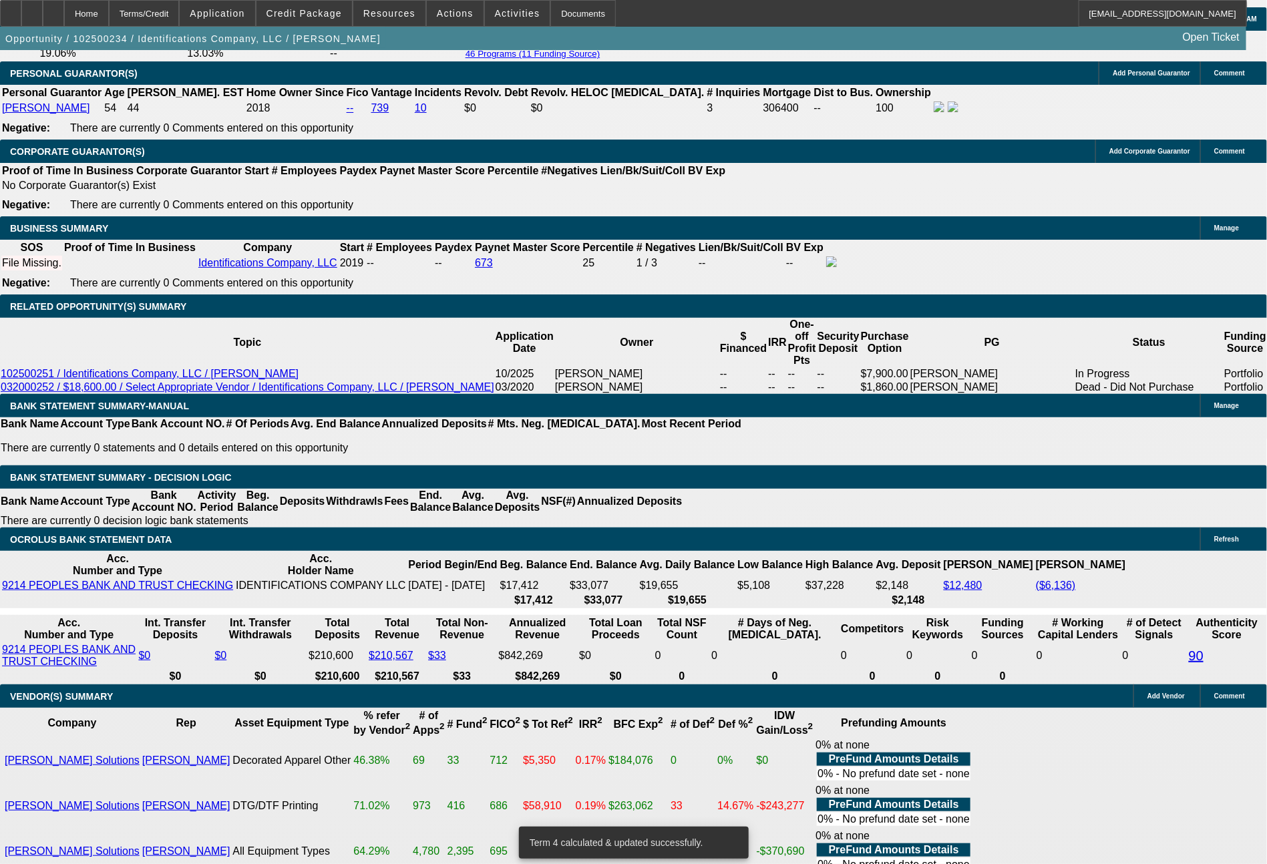
scroll to position [2153, 0]
drag, startPoint x: 531, startPoint y: 497, endPoint x: 578, endPoint y: 509, distance: 48.1
type input "24"
type input "UNKNOWN"
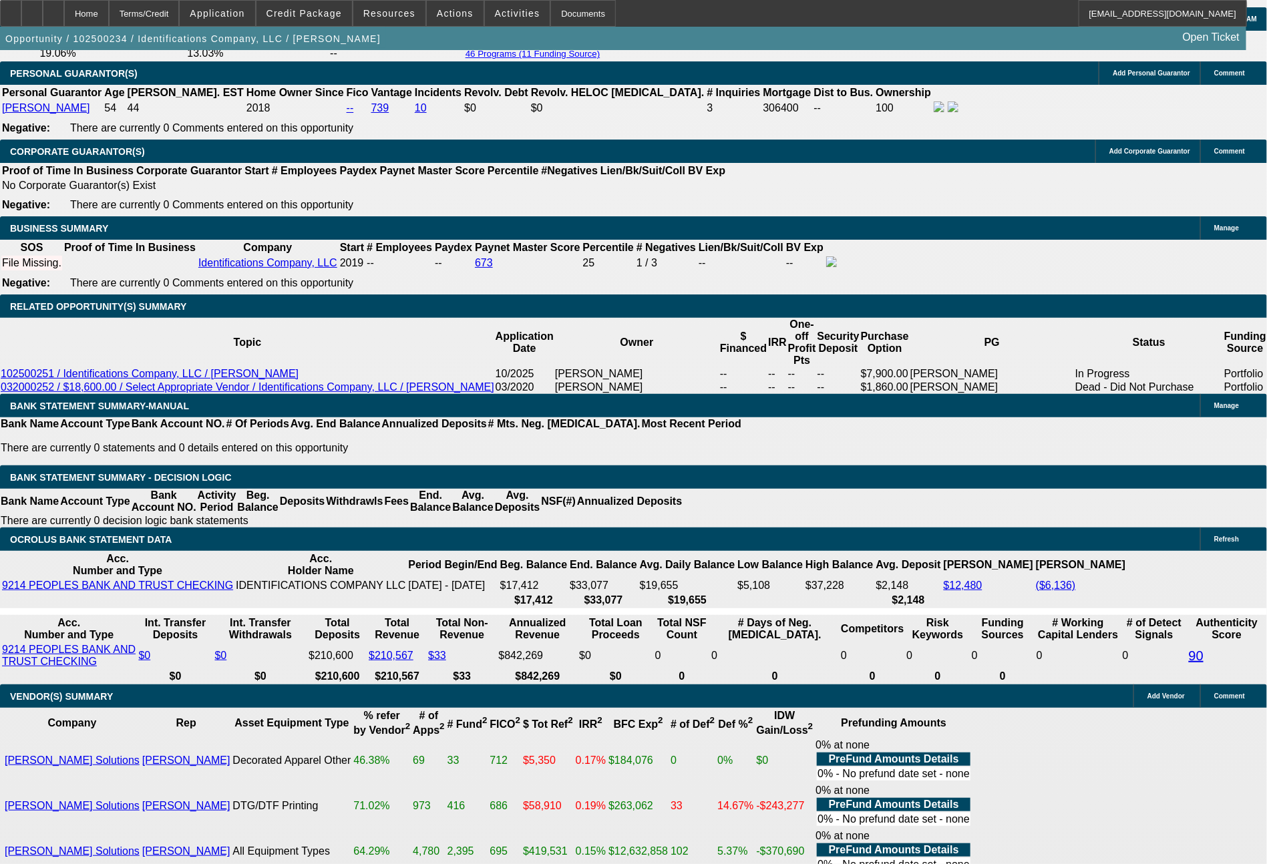
type input "2465"
type input "7.8"
type input "$2,465.00"
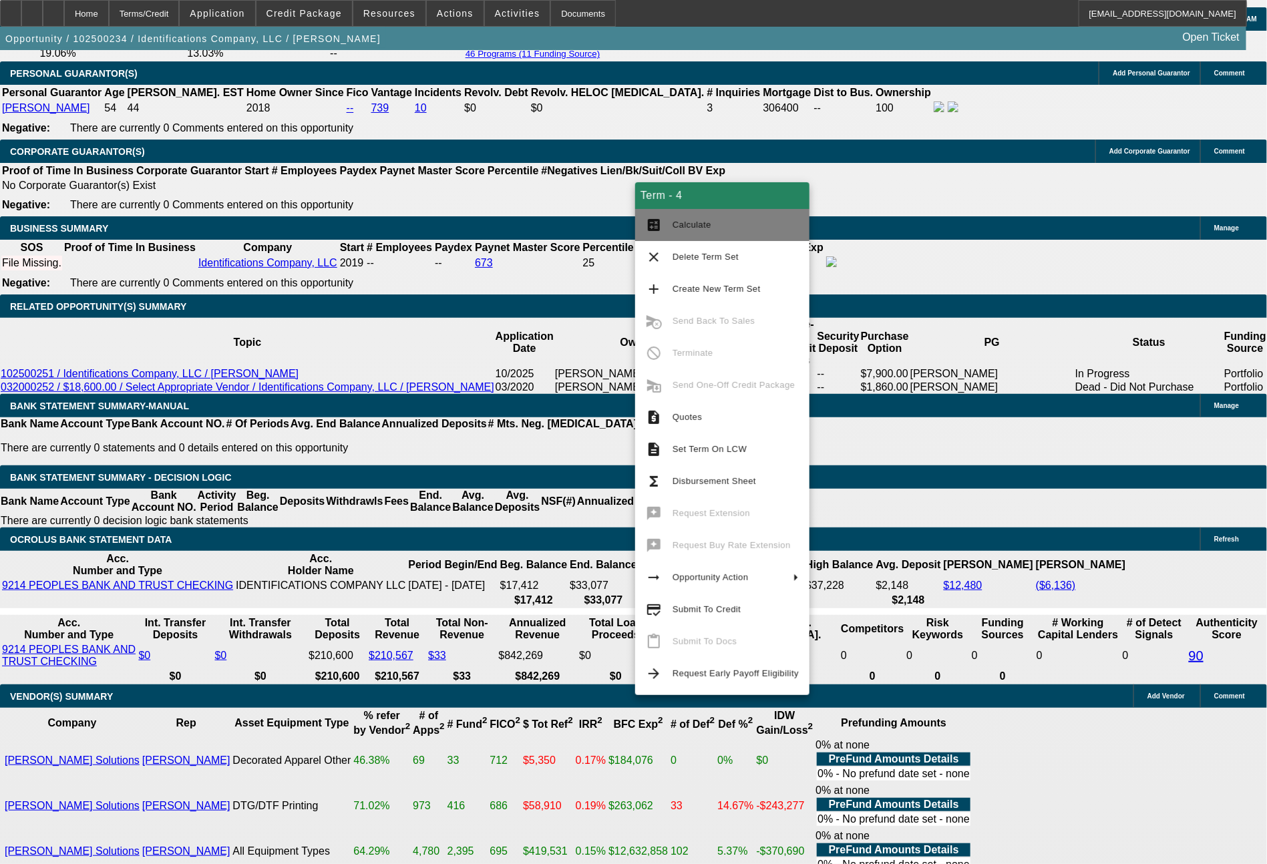
click at [712, 235] on button "calculate Calculate" at bounding box center [722, 225] width 174 height 32
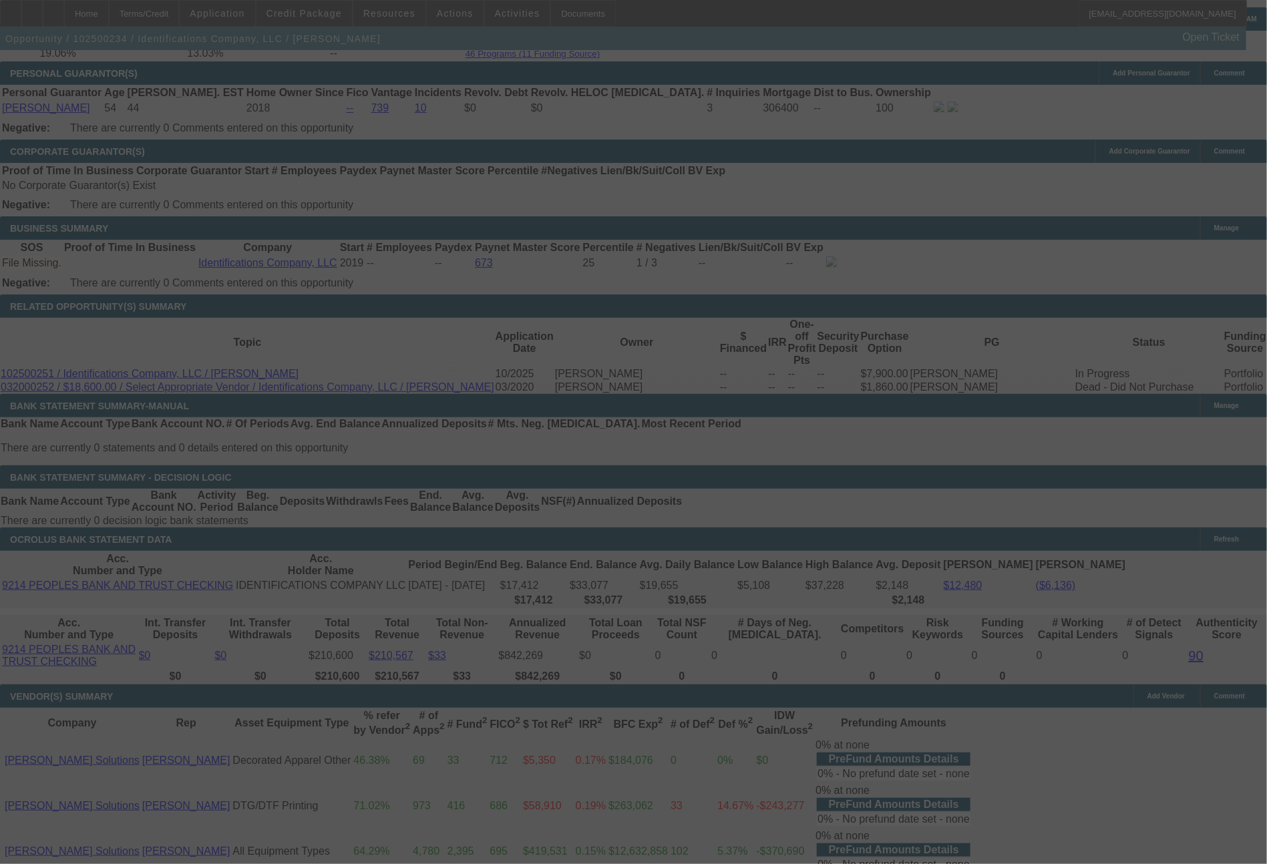
select select "0"
select select "0.1"
select select "4"
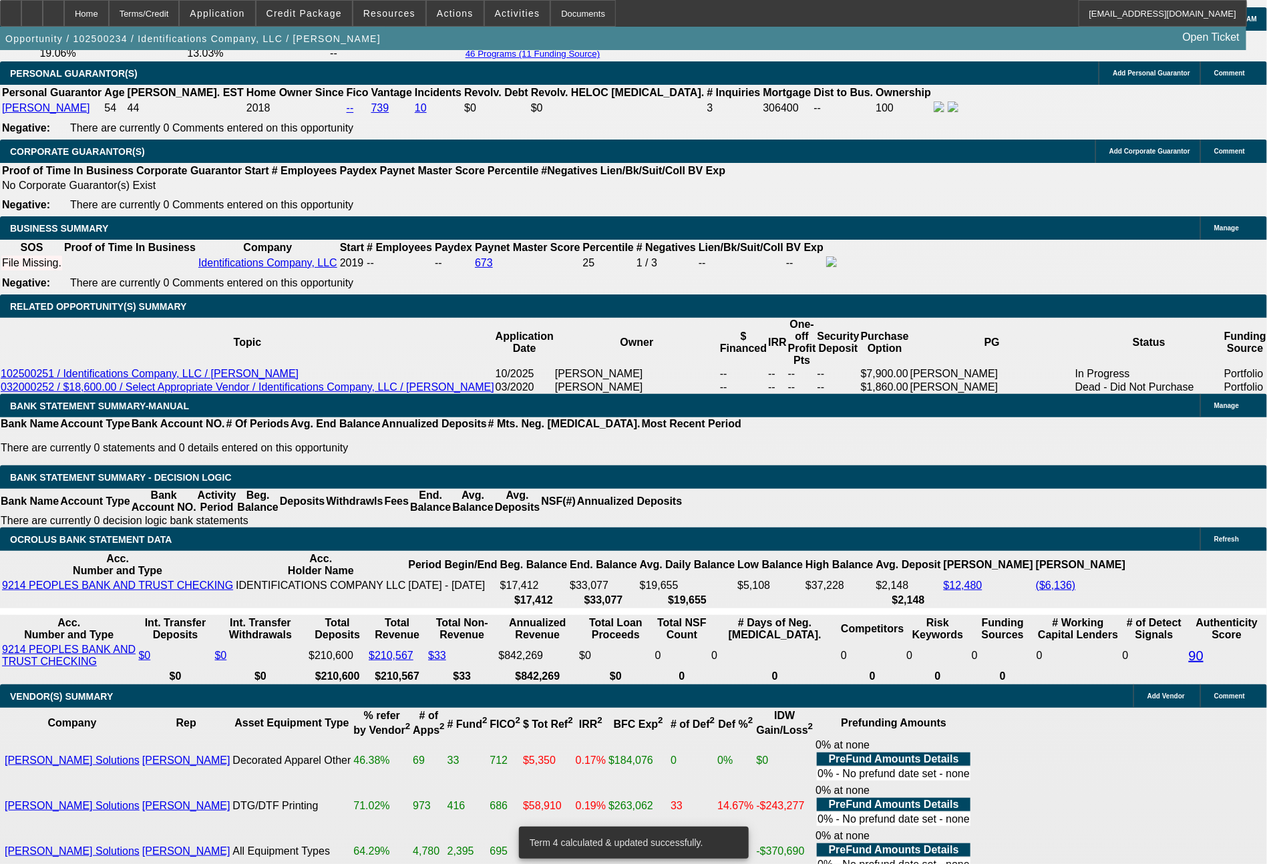
drag, startPoint x: 539, startPoint y: 507, endPoint x: 623, endPoint y: 509, distance: 84.2
type input "24"
type input "UNKNOWN"
type input "2463"
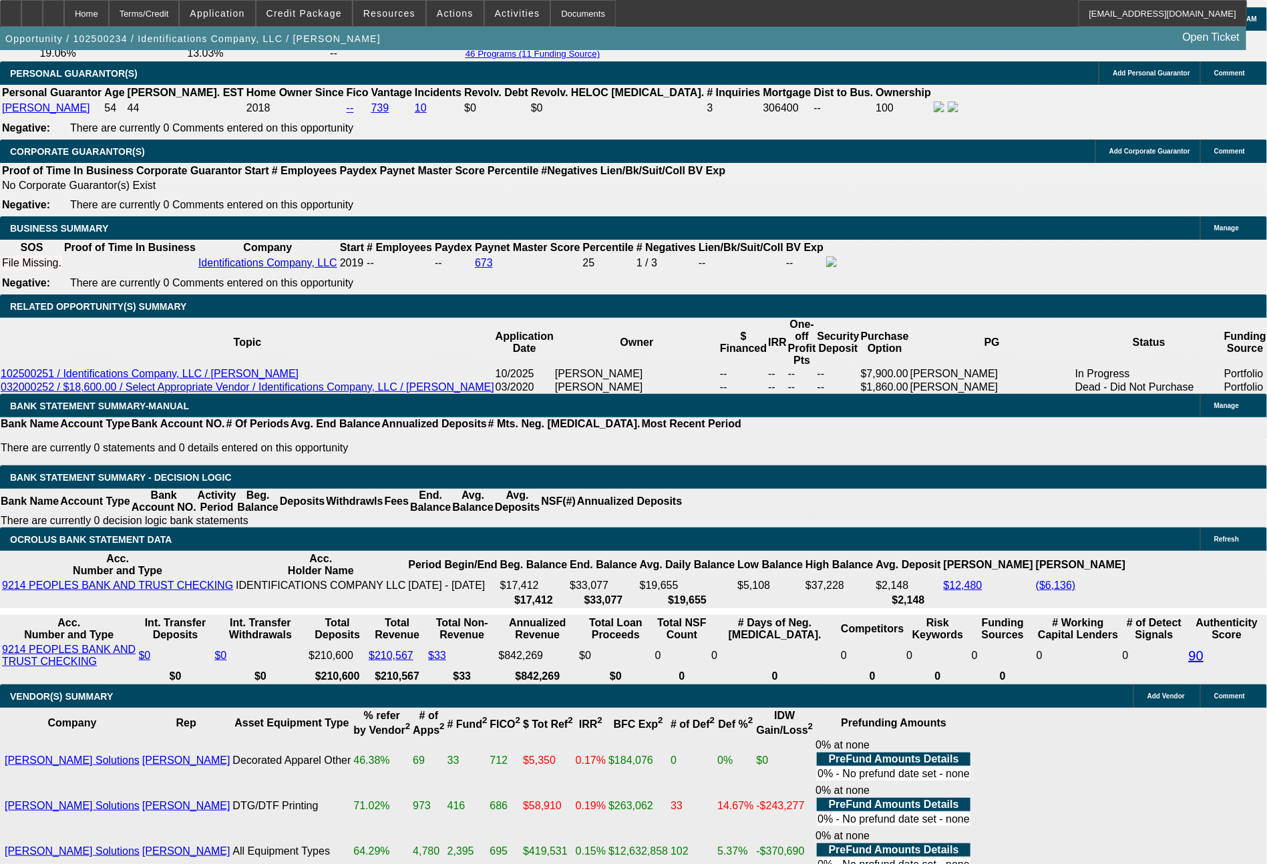
type input "7.8"
type input "246"
type input "2464"
type input "7.8"
type input "$2,464.00"
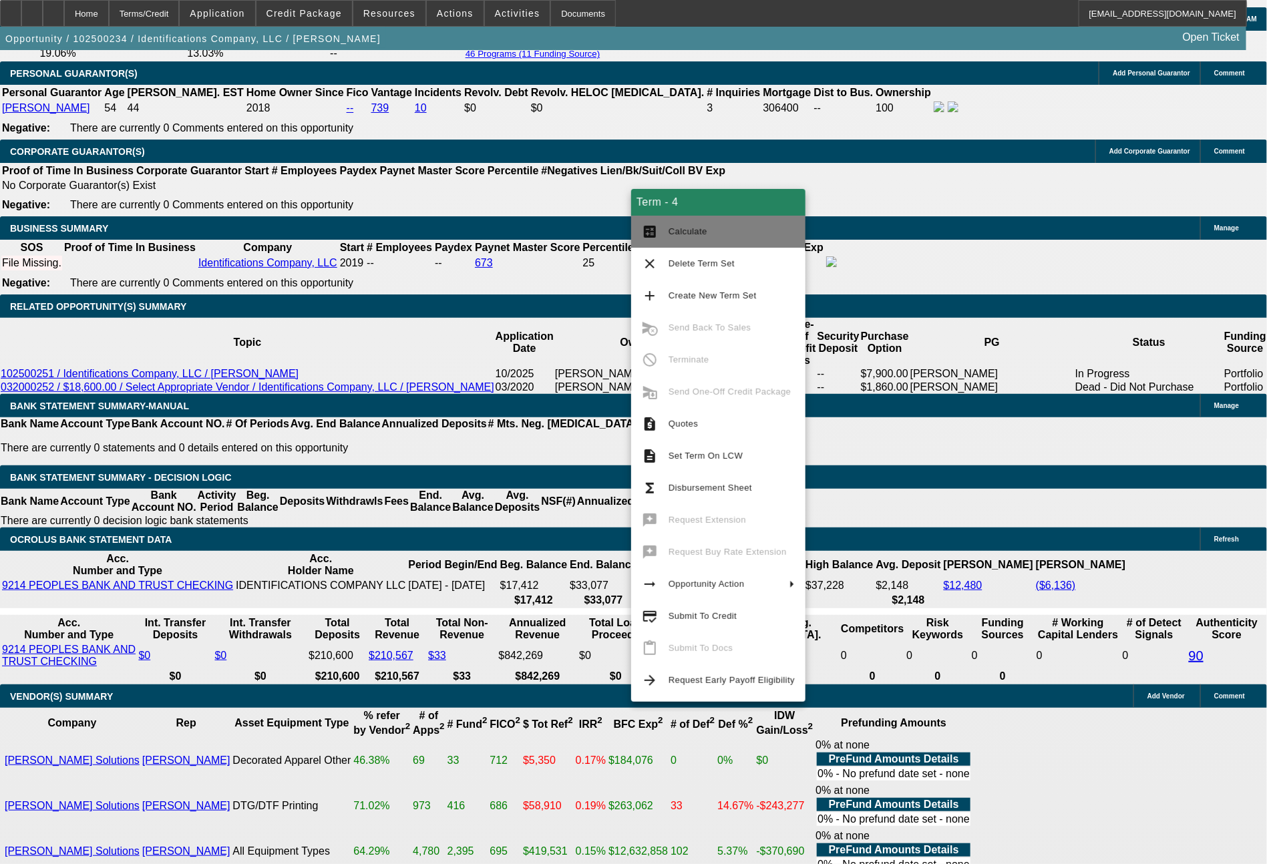
click at [697, 233] on span "Calculate" at bounding box center [687, 231] width 39 height 10
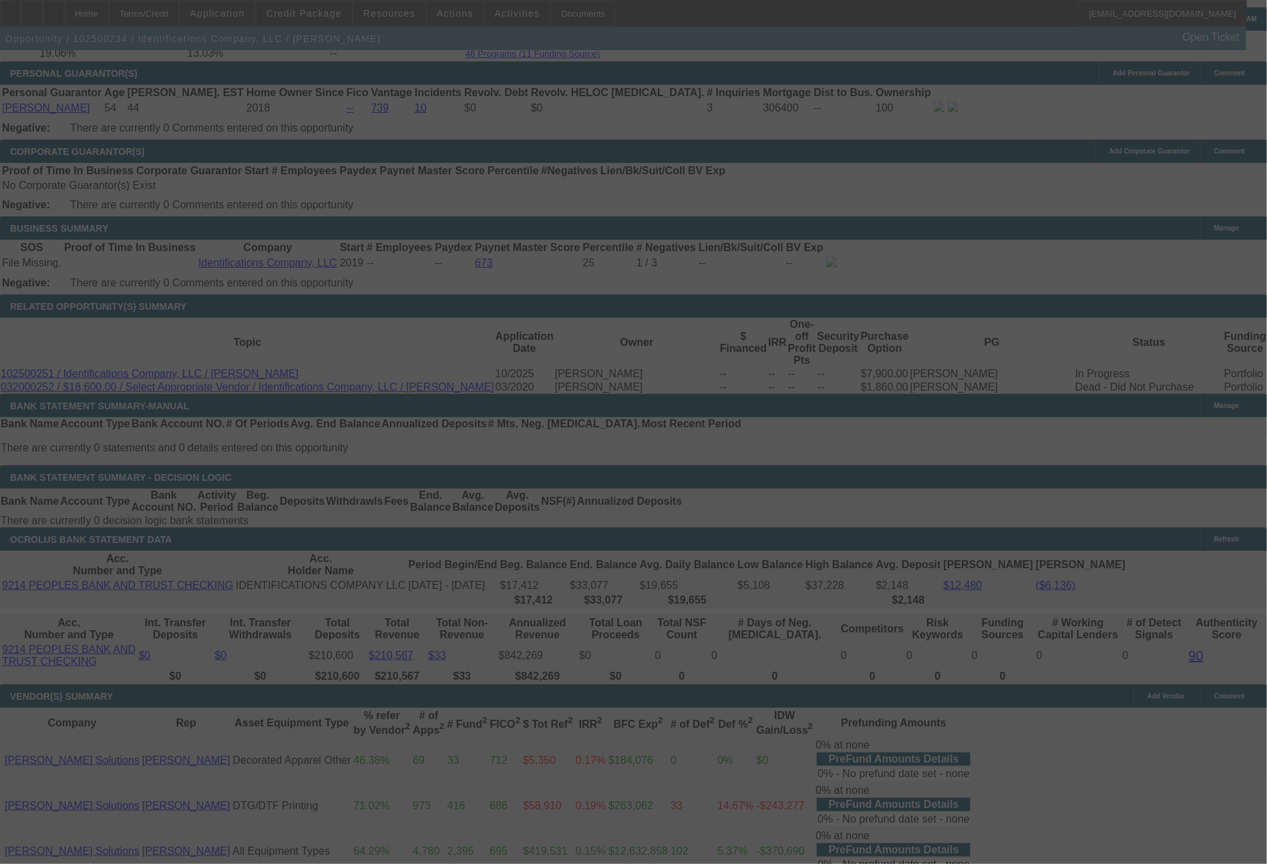
select select "0"
select select "0.1"
select select "4"
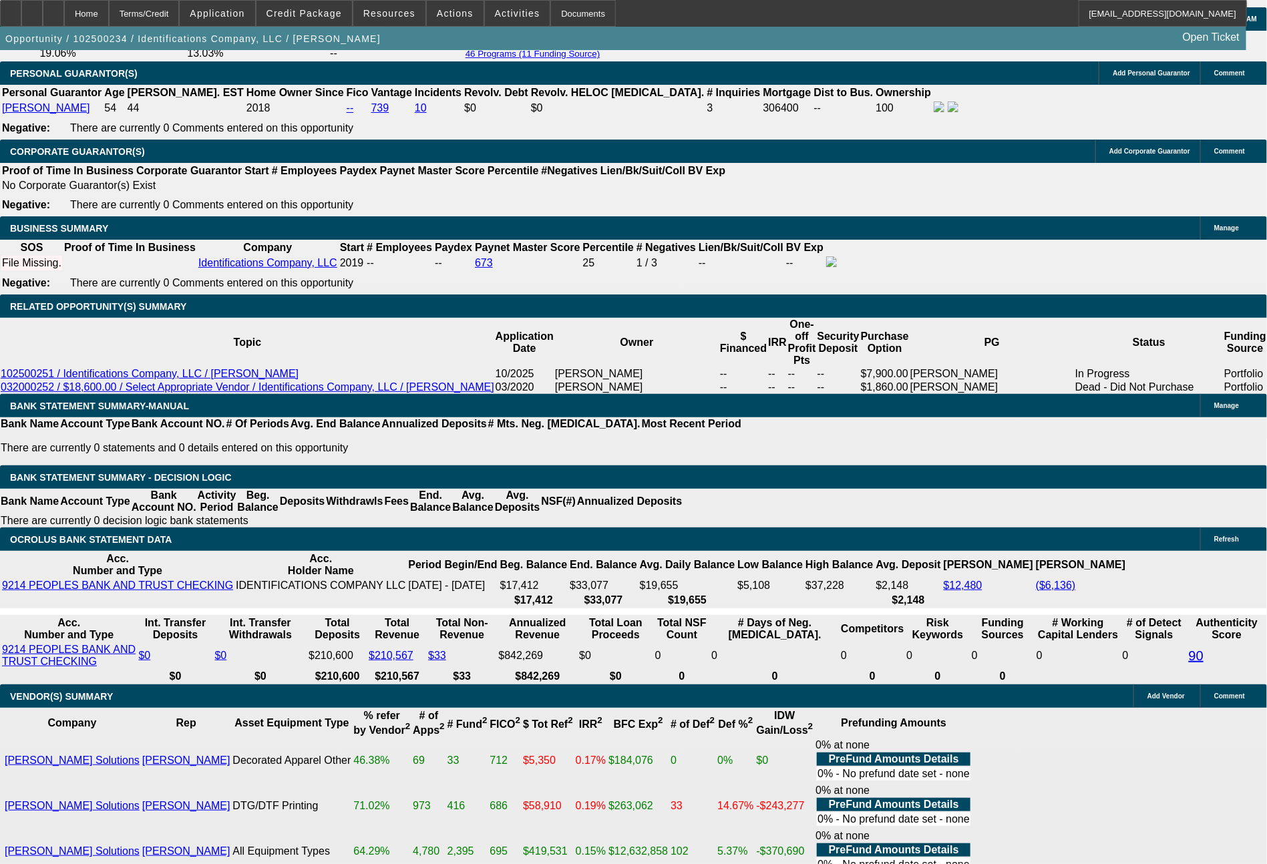
drag, startPoint x: 527, startPoint y: 495, endPoint x: 584, endPoint y: 497, distance: 56.8
type input "24"
type input "UNKNOWN"
type input "2495"
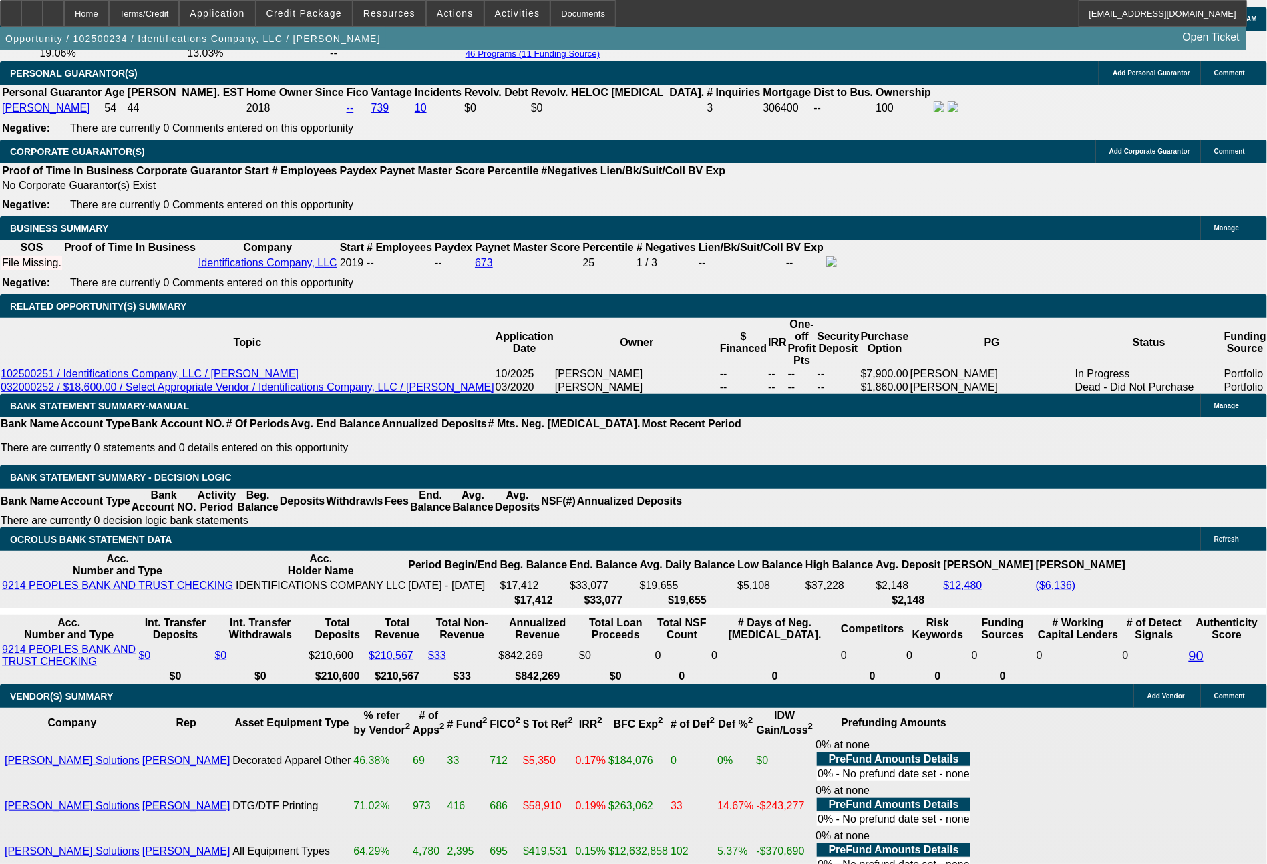
type input "8.7"
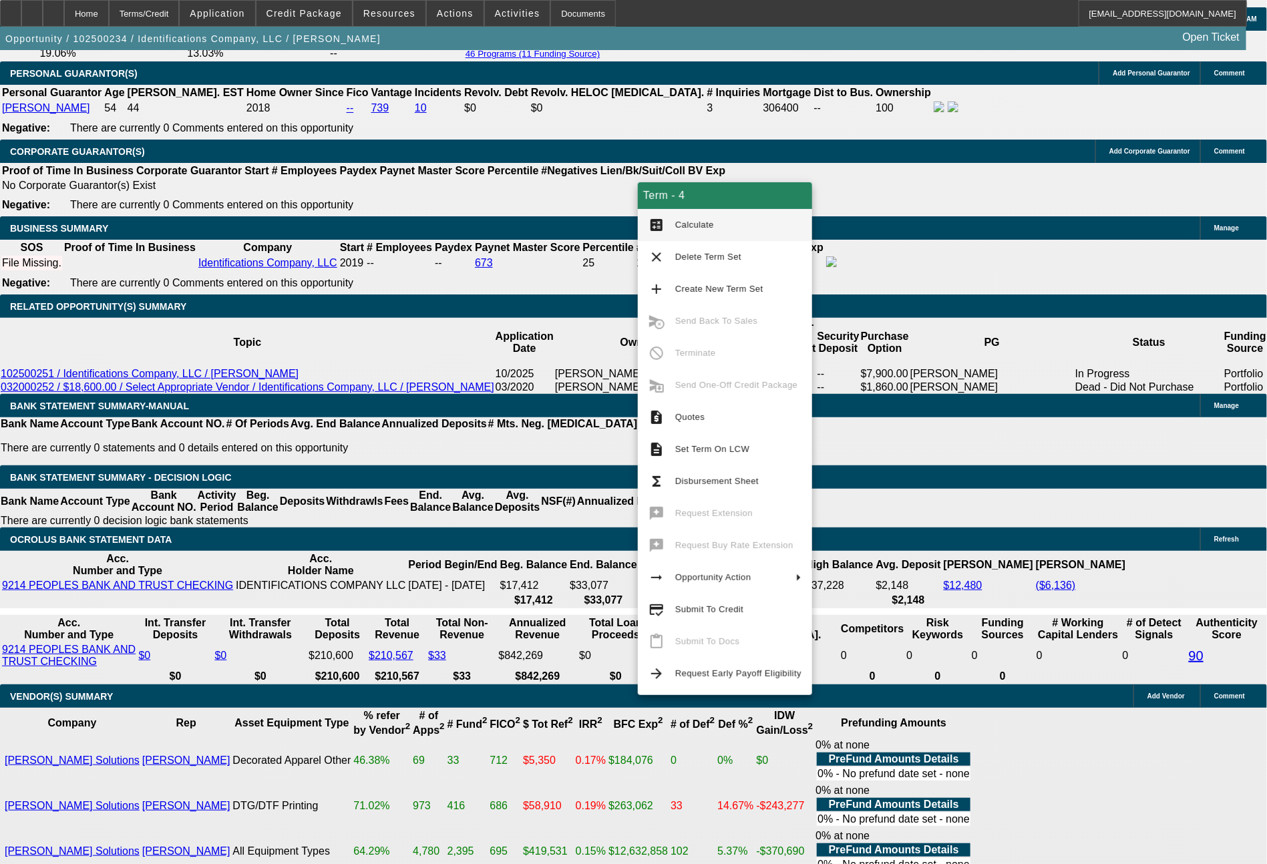
type input "$2,495.00"
click at [682, 217] on span "Calculate" at bounding box center [738, 225] width 126 height 16
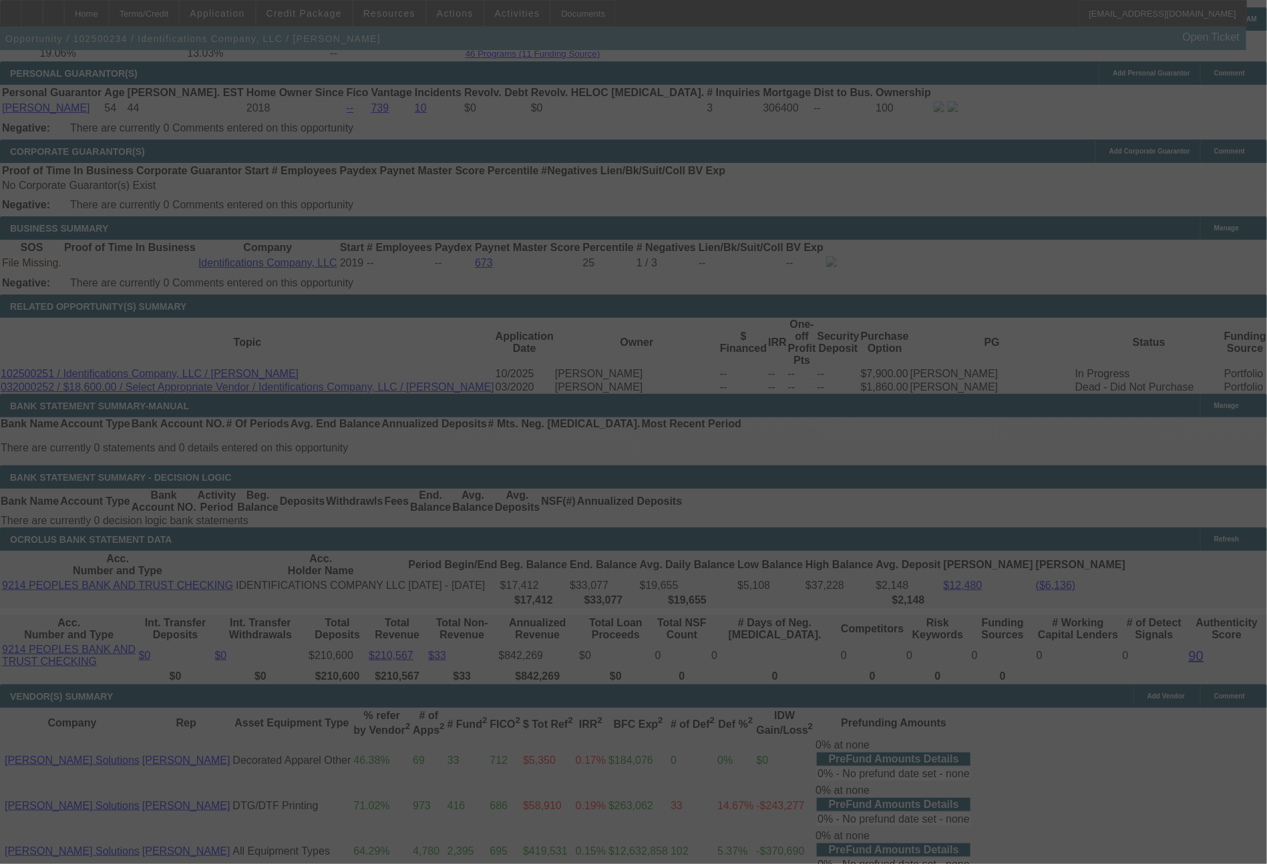
select select "0"
select select "0.1"
select select "4"
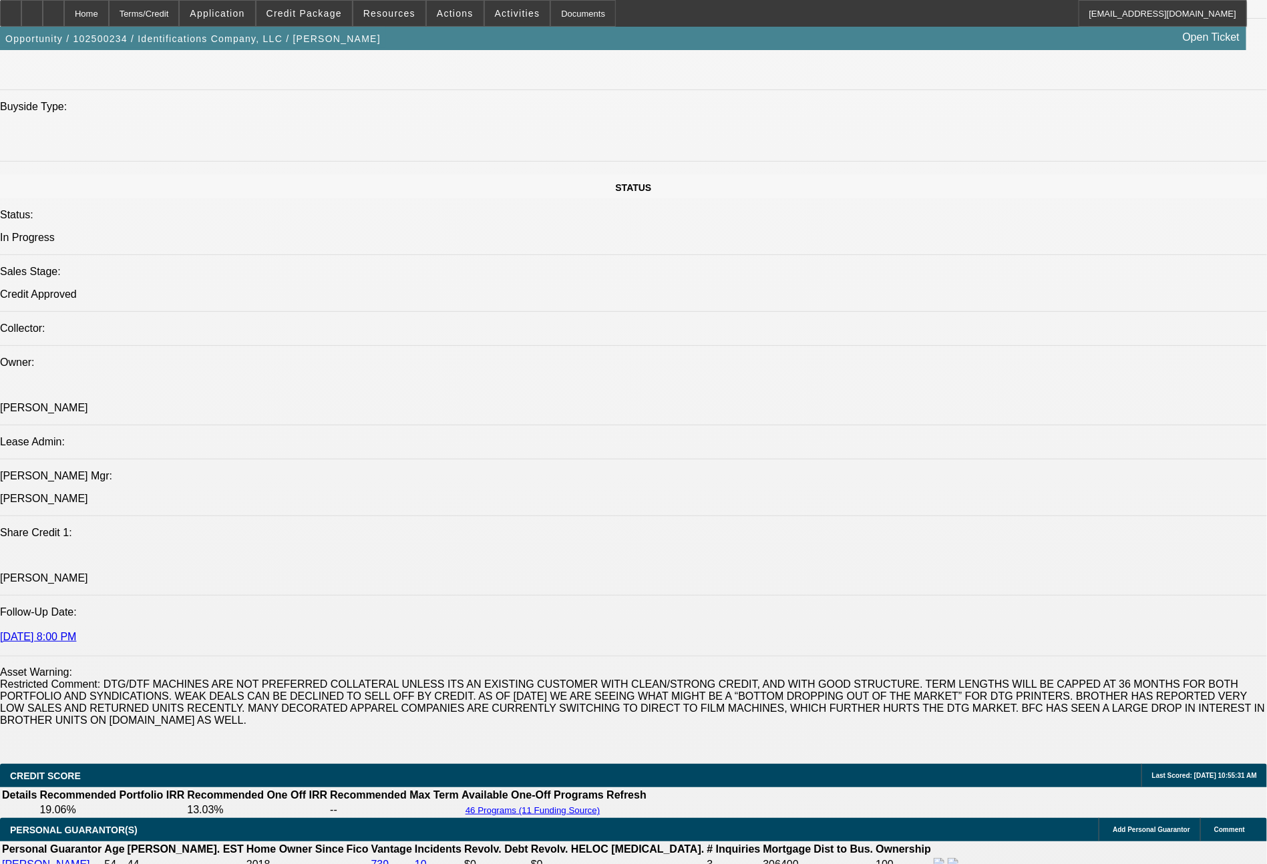
scroll to position [0, 0]
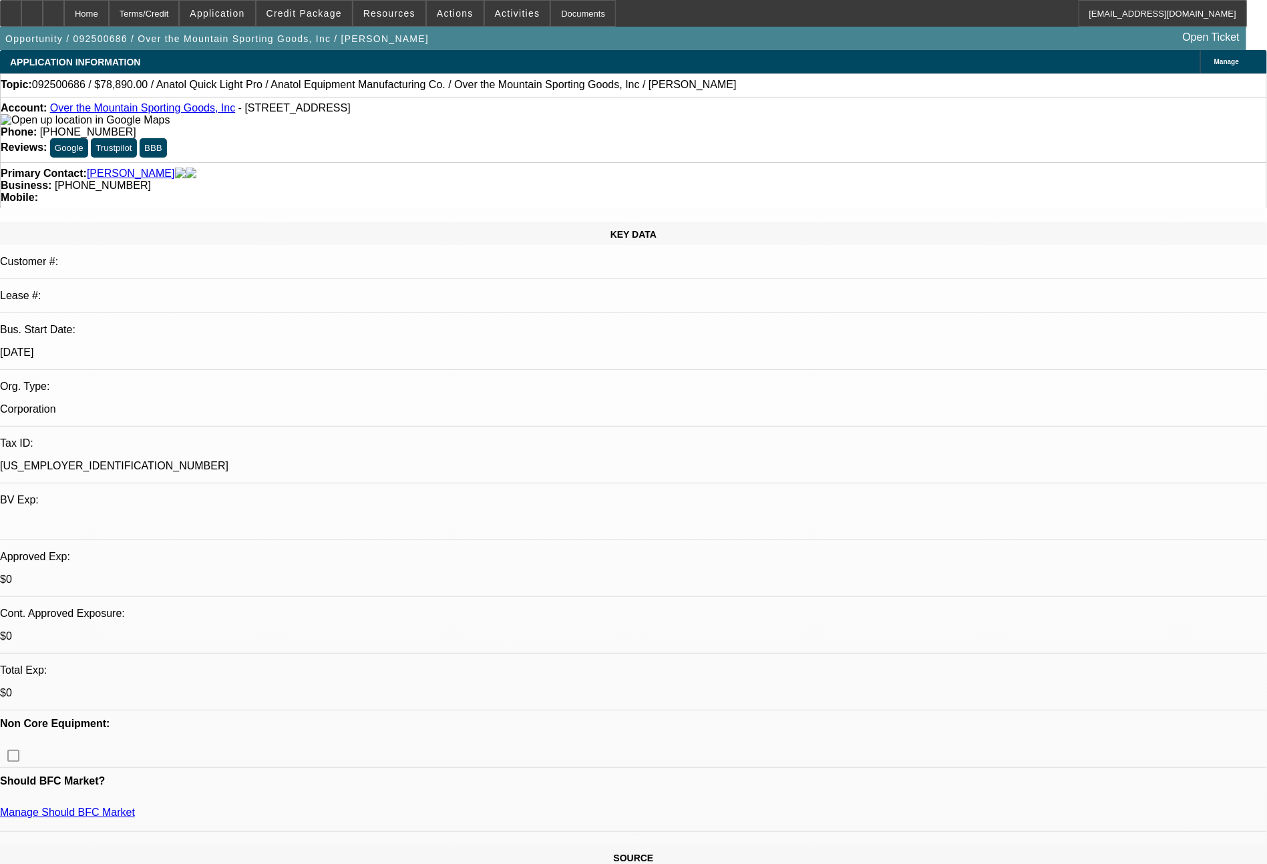
select select "0"
select select "2"
select select "0"
select select "6"
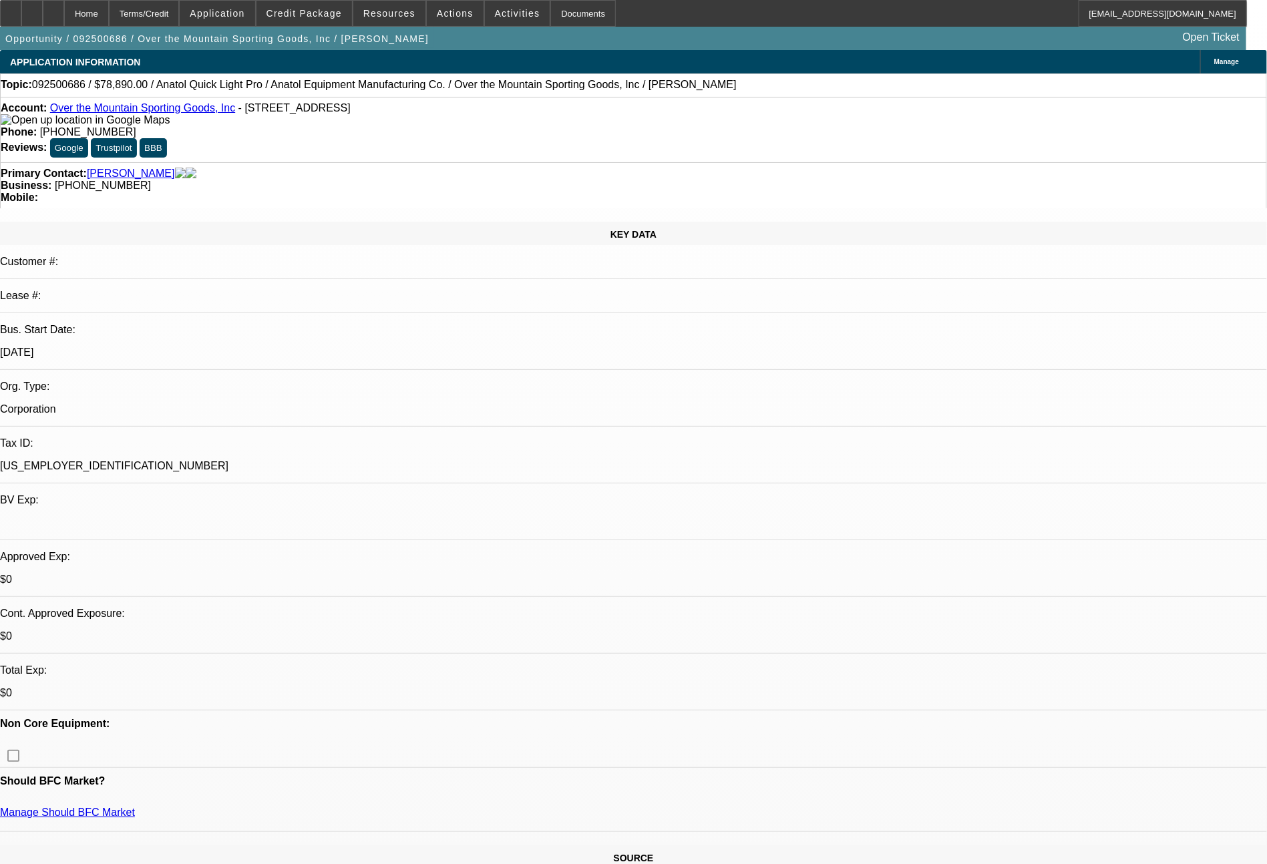
select select "0"
select select "2"
select select "0"
select select "6"
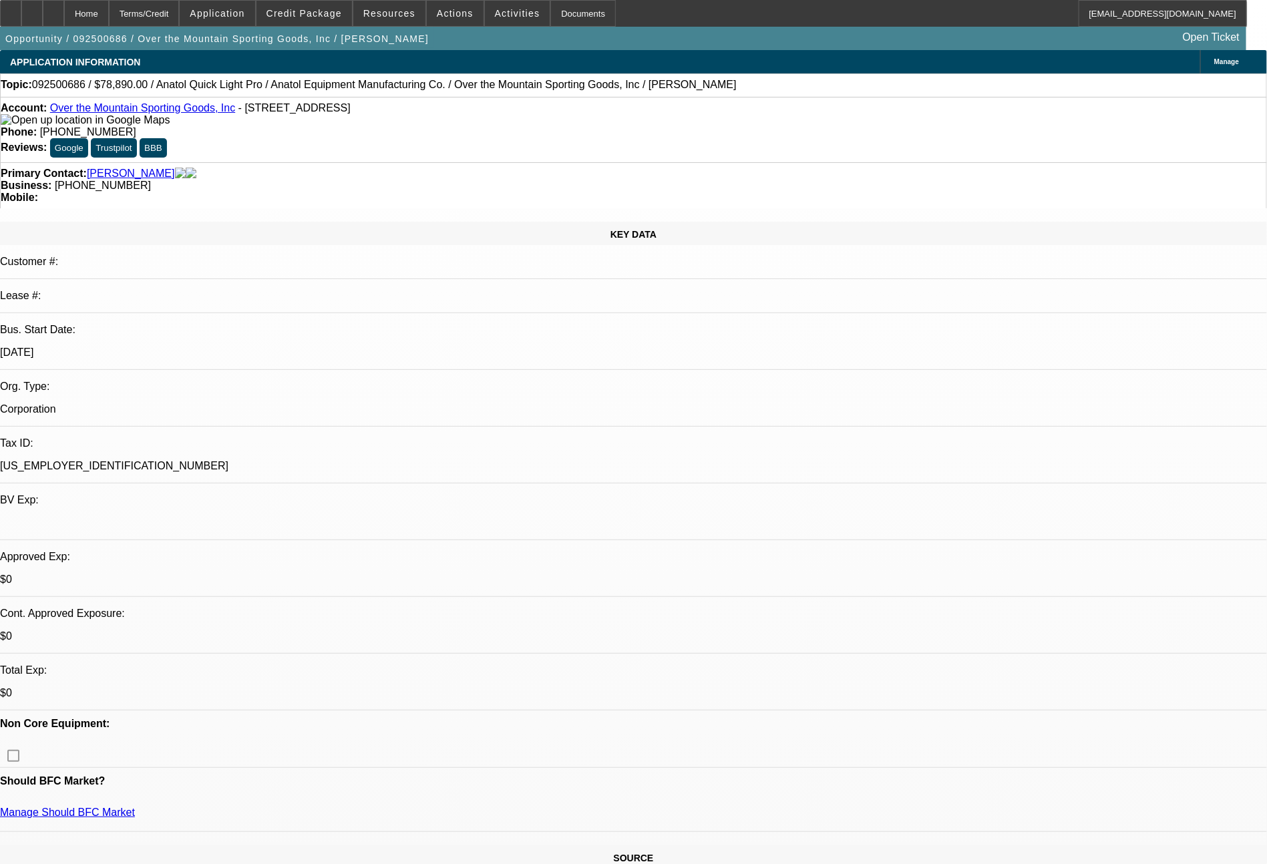
select select "0"
select select "6"
select select "0"
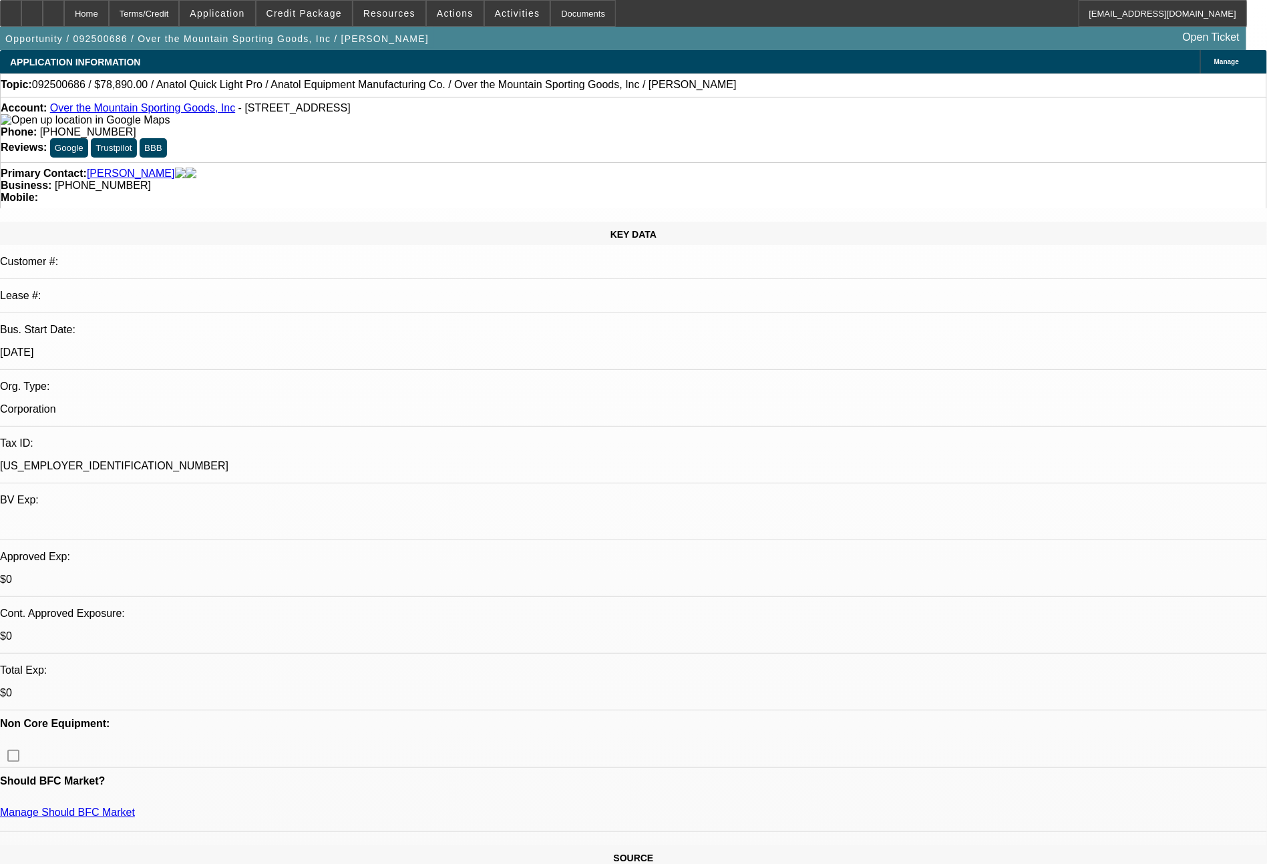
select select "2"
select select "0"
select select "6"
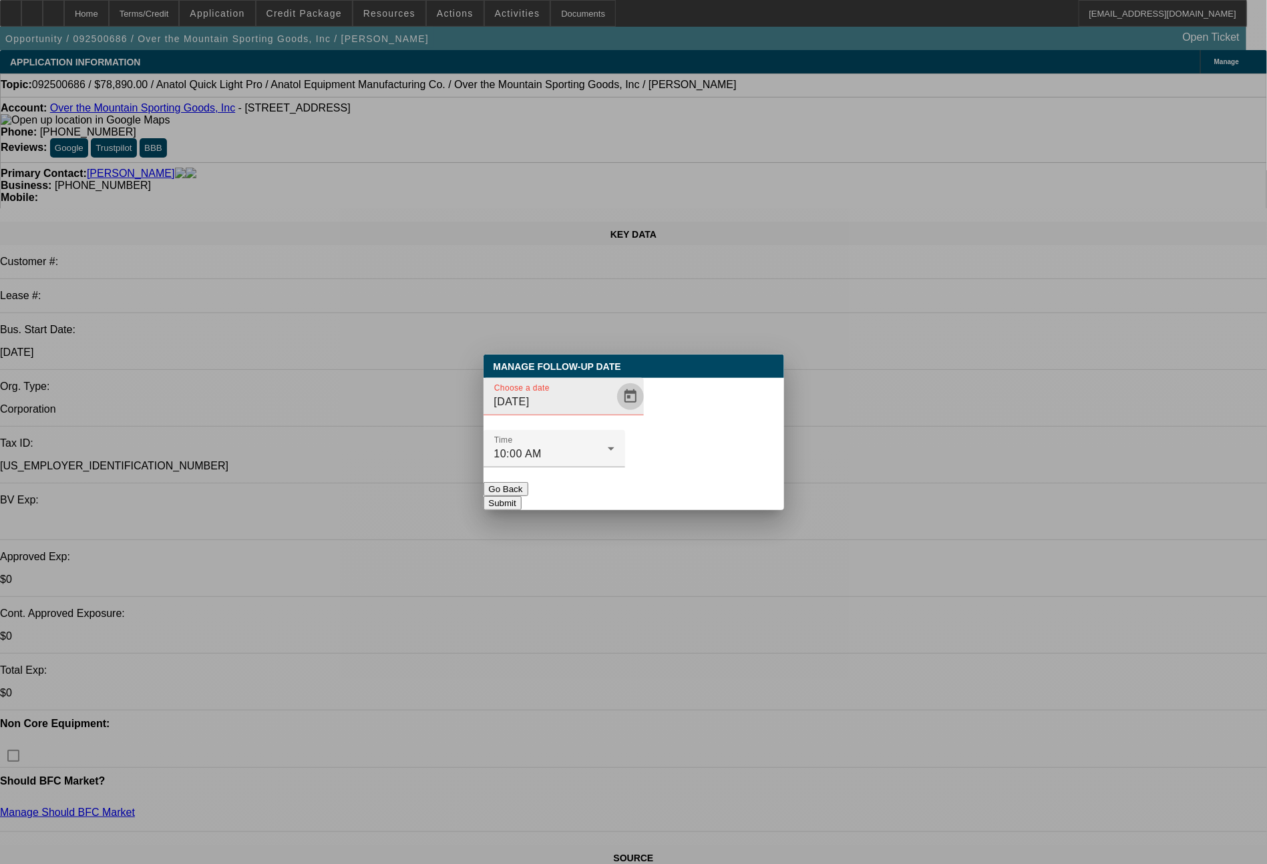
click at [615, 413] on span "Open calendar" at bounding box center [630, 397] width 32 height 32
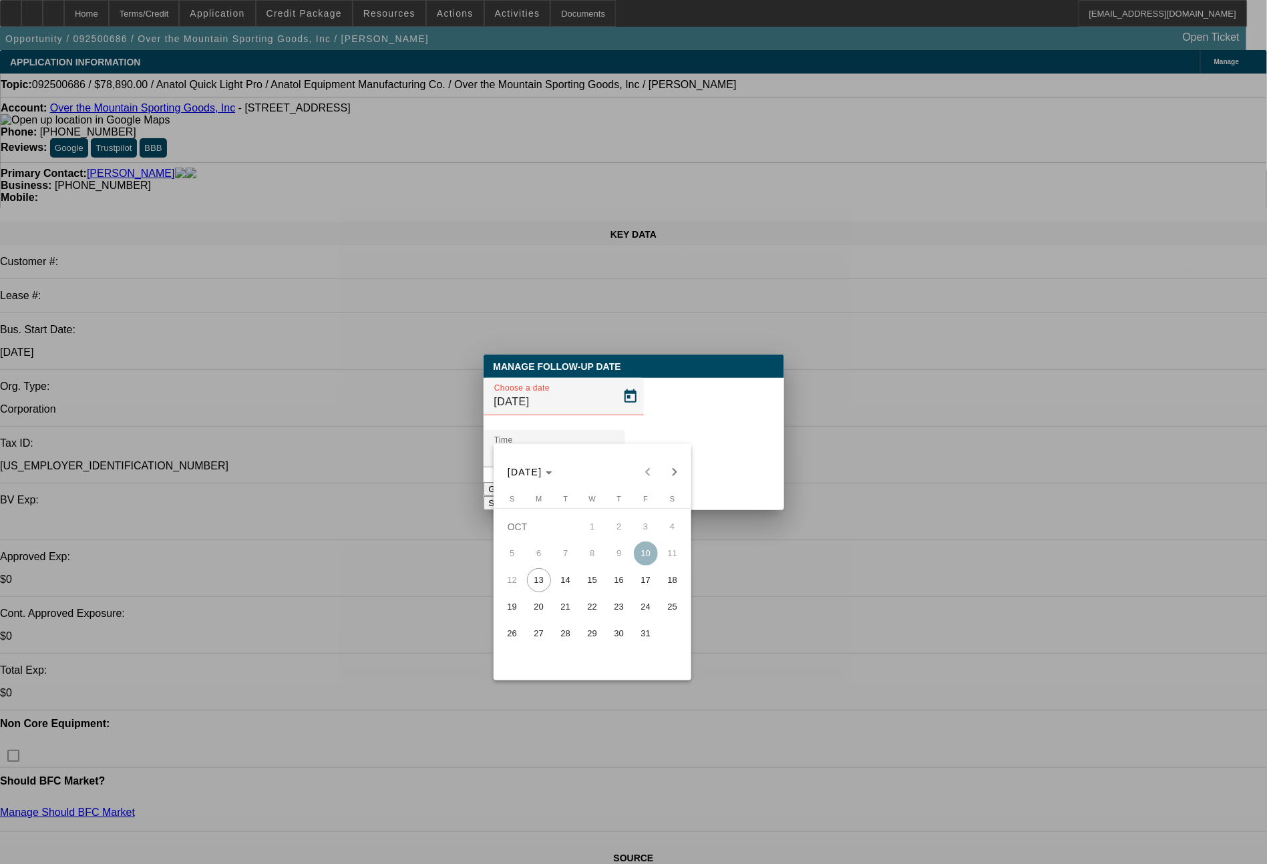
click at [592, 584] on span "15" at bounding box center [592, 580] width 24 height 24
type input "[DATE]"
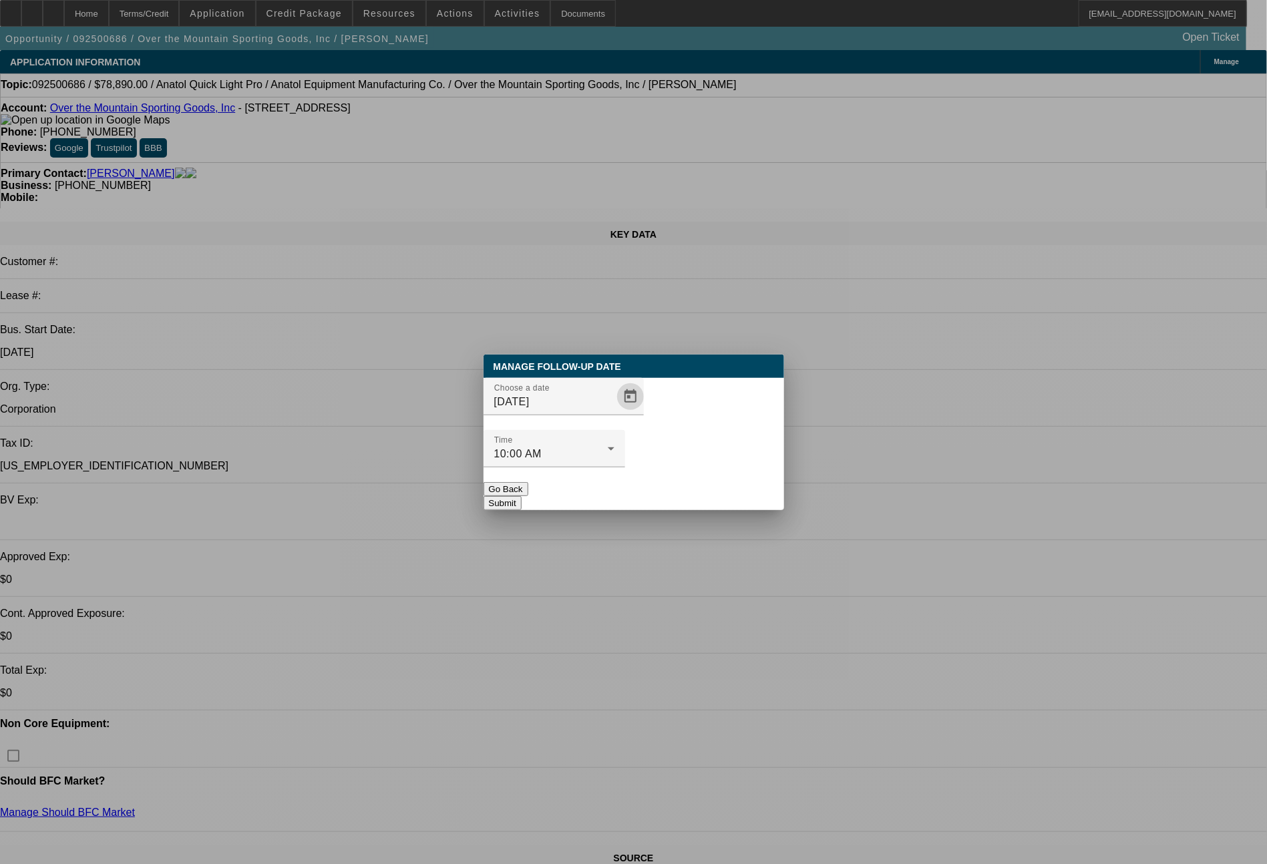
click at [521, 496] on button "Submit" at bounding box center [502, 503] width 38 height 14
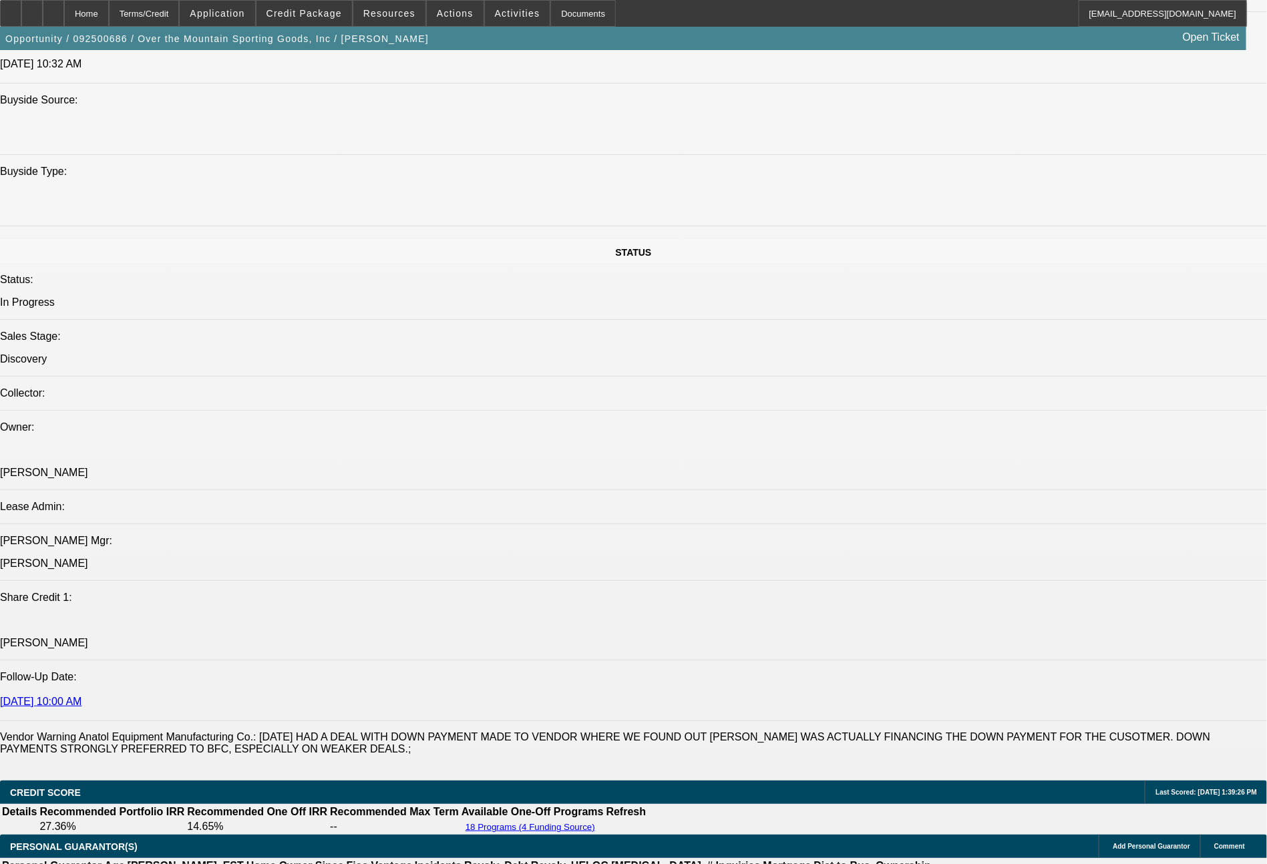
scroll to position [1388, 0]
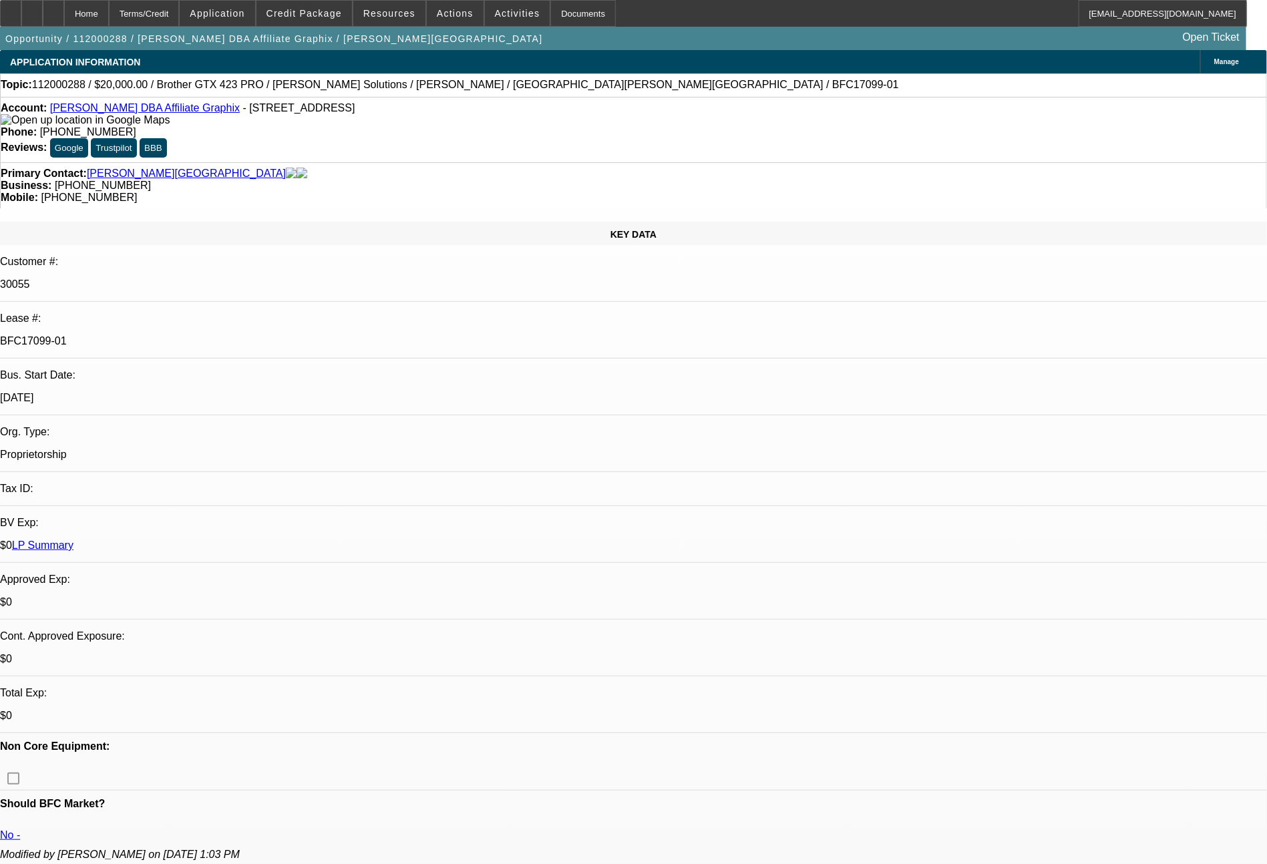
select select "0"
select select "2"
select select "0.1"
select select "4"
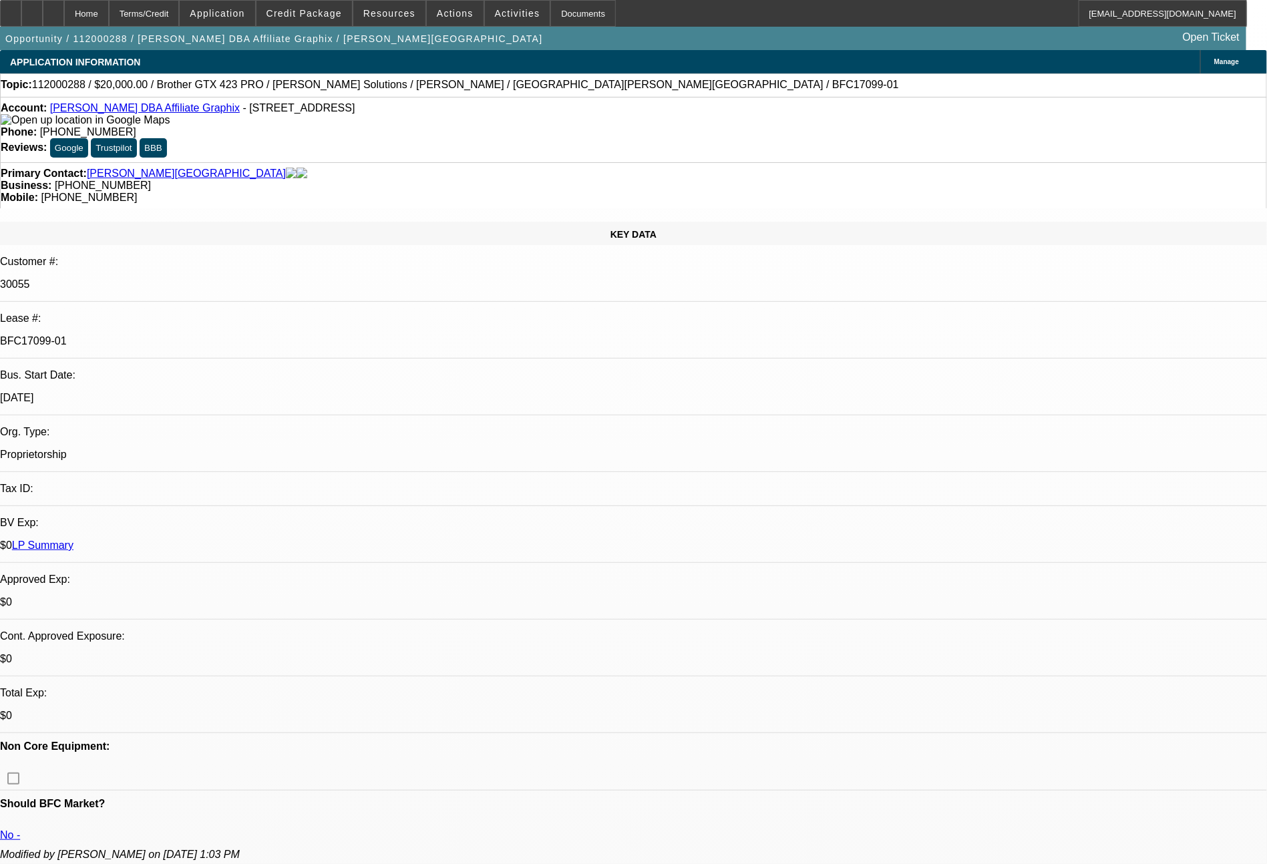
select select "0"
select select "2"
select select "0.1"
select select "4"
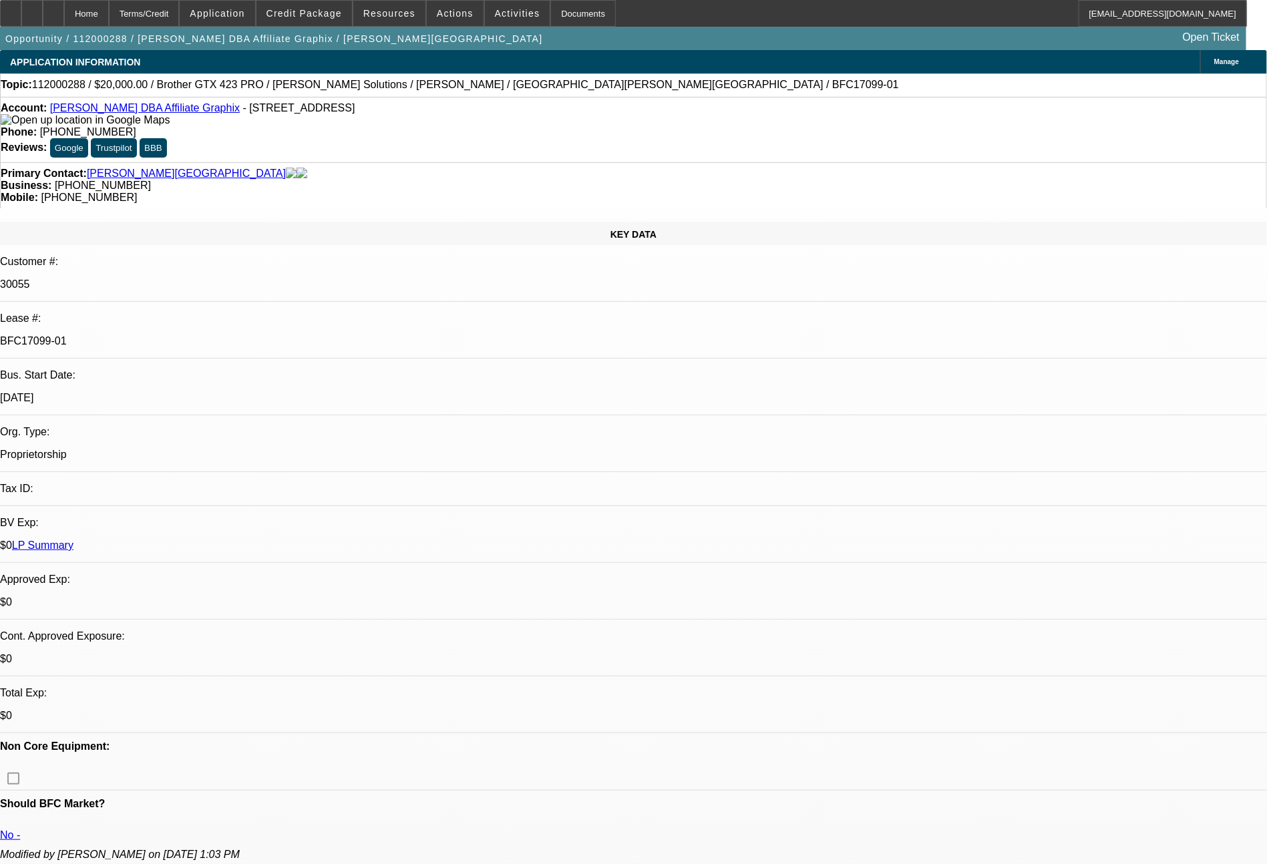
select select "0"
select select "2"
select select "0.1"
select select "4"
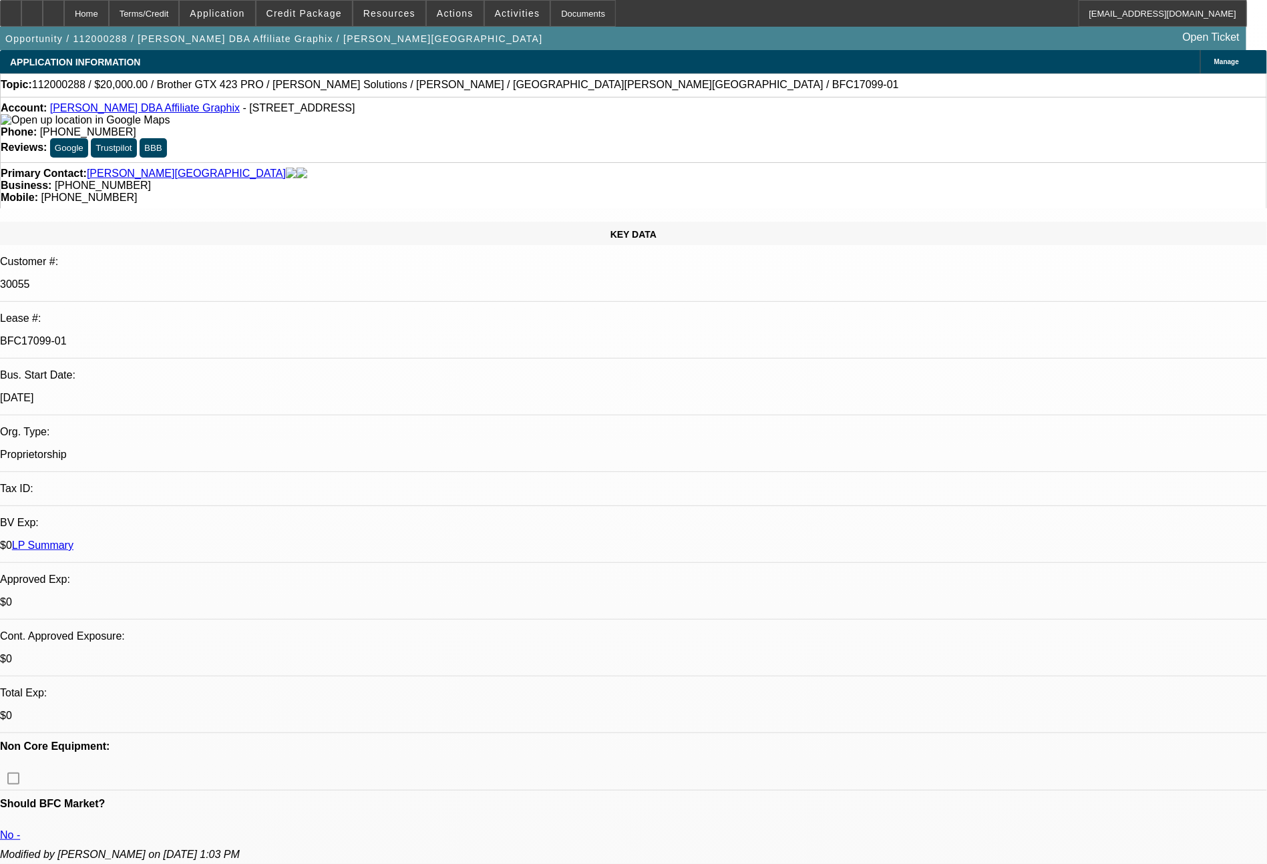
select select "0"
select select "0.1"
select select "4"
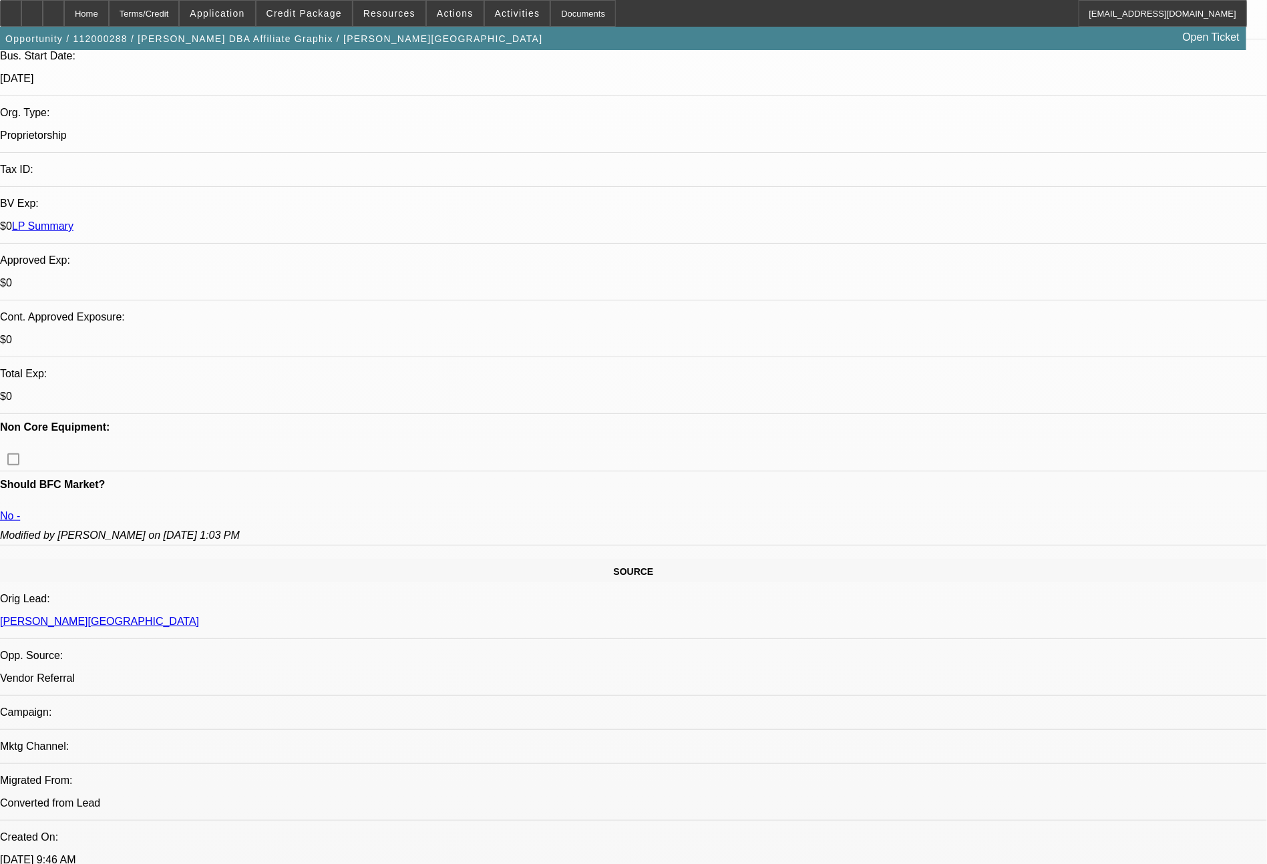
scroll to position [320, 0]
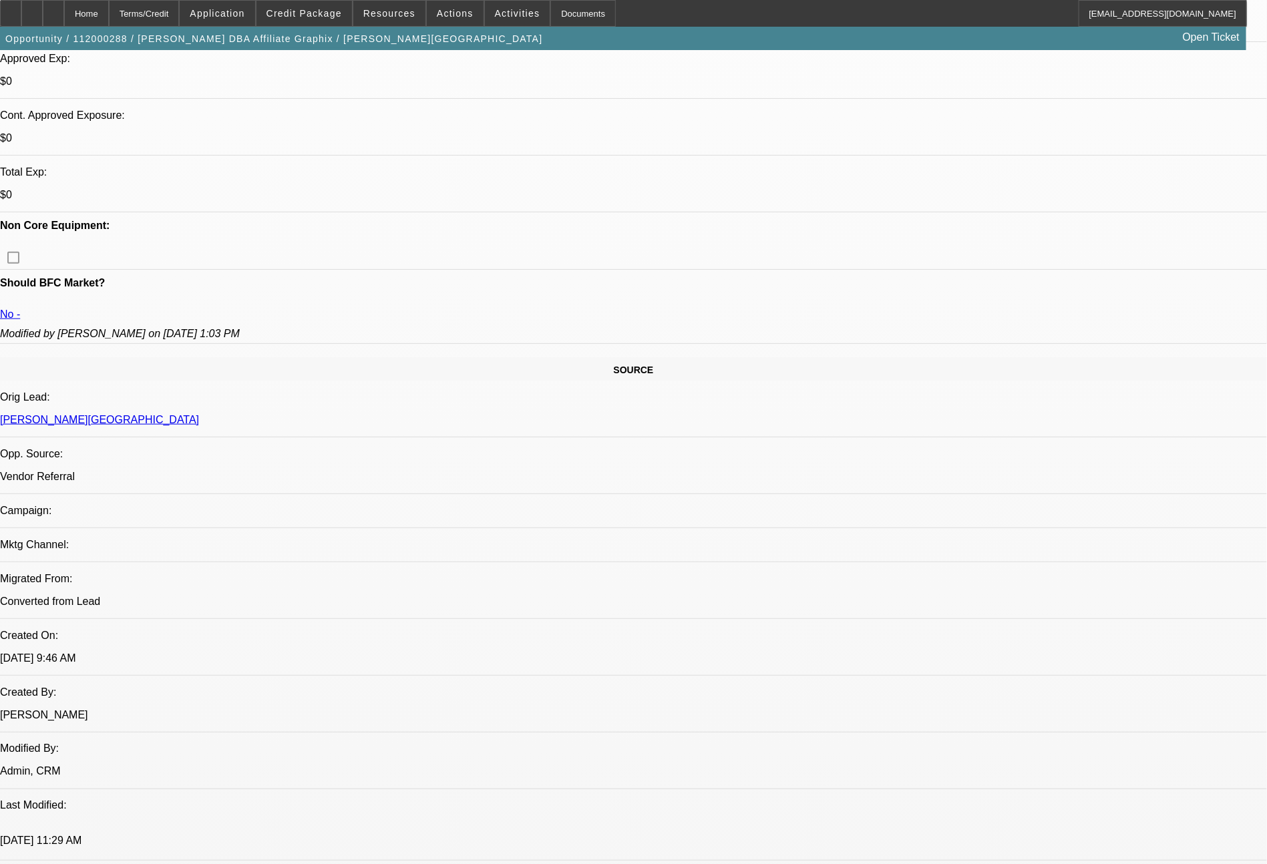
scroll to position [0, 0]
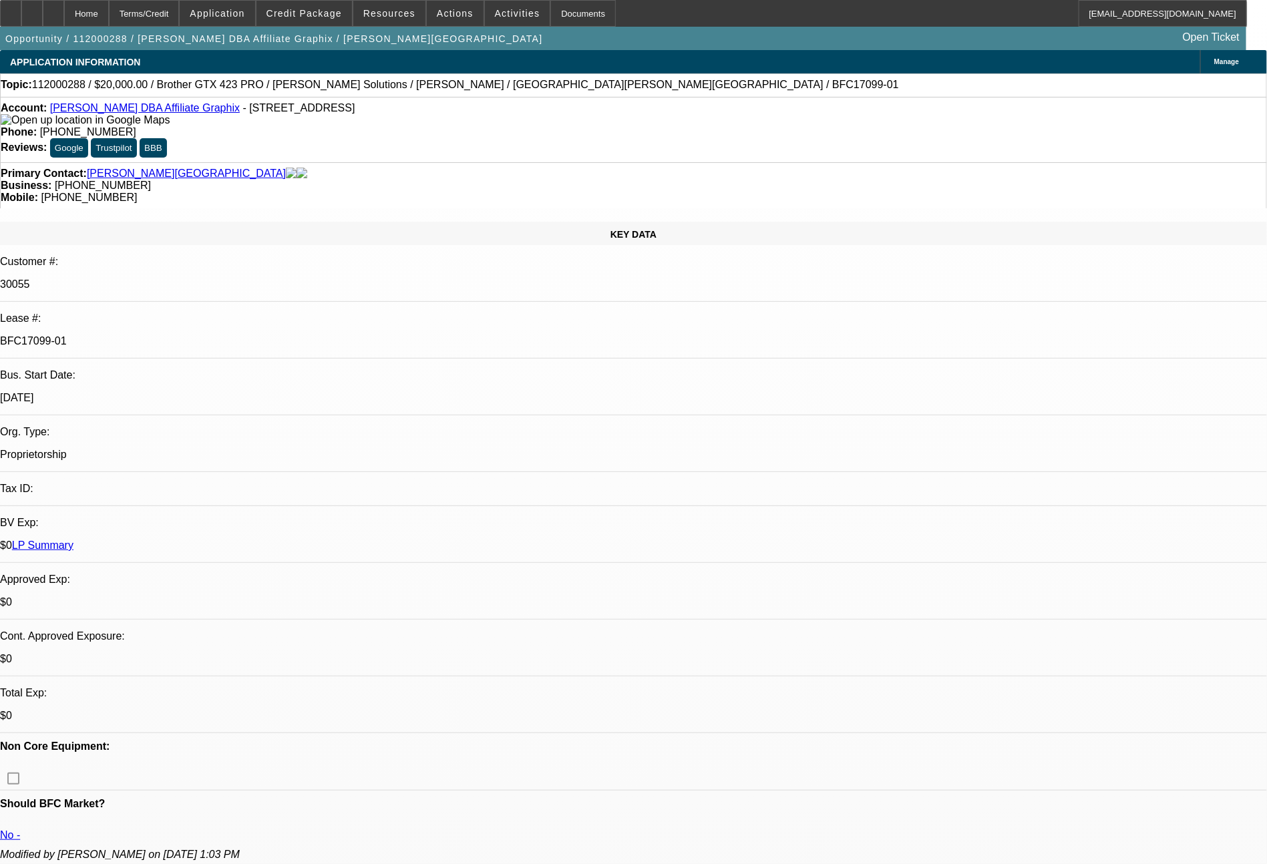
click at [73, 539] on link "LP Summary" at bounding box center [42, 544] width 61 height 11
